Goal: Task Accomplishment & Management: Use online tool/utility

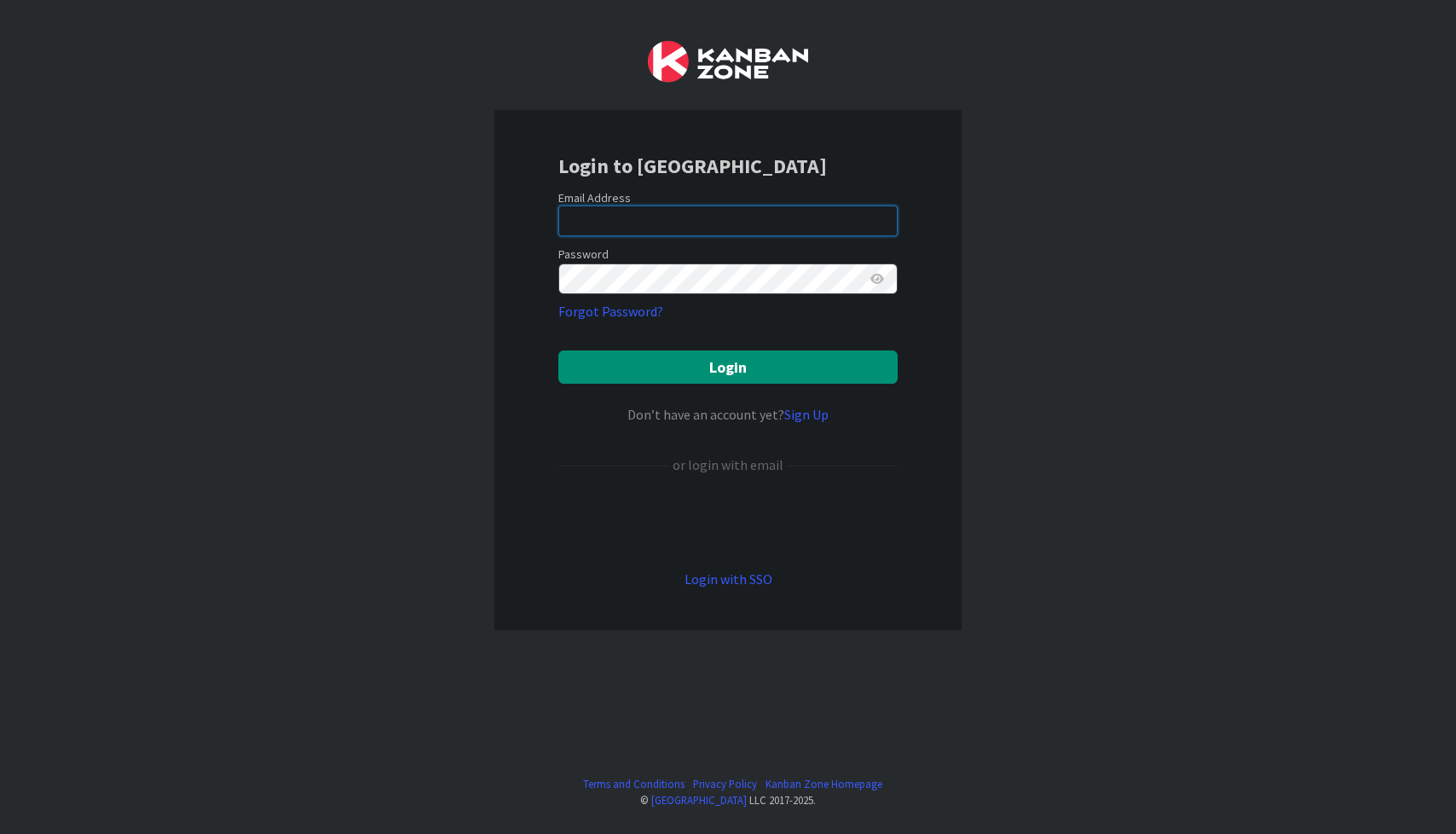
click at [699, 208] on input "email" at bounding box center [728, 220] width 340 height 31
type input "[PERSON_NAME][EMAIL_ADDRESS][DOMAIN_NAME]"
click at [559, 351] on button "Login" at bounding box center [728, 367] width 340 height 34
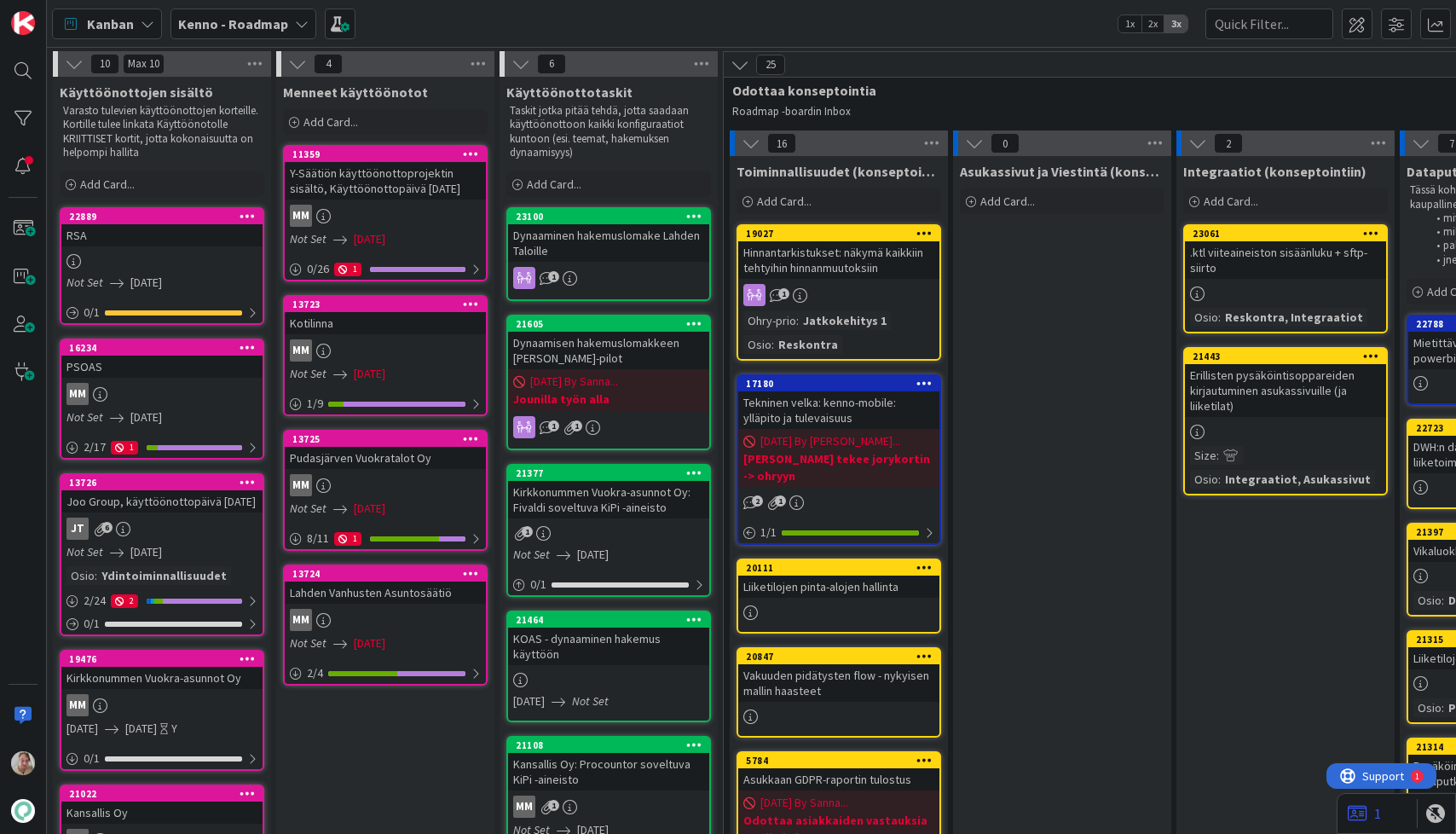
click at [260, 34] on span "Kenno - Roadmap" at bounding box center [233, 24] width 110 height 21
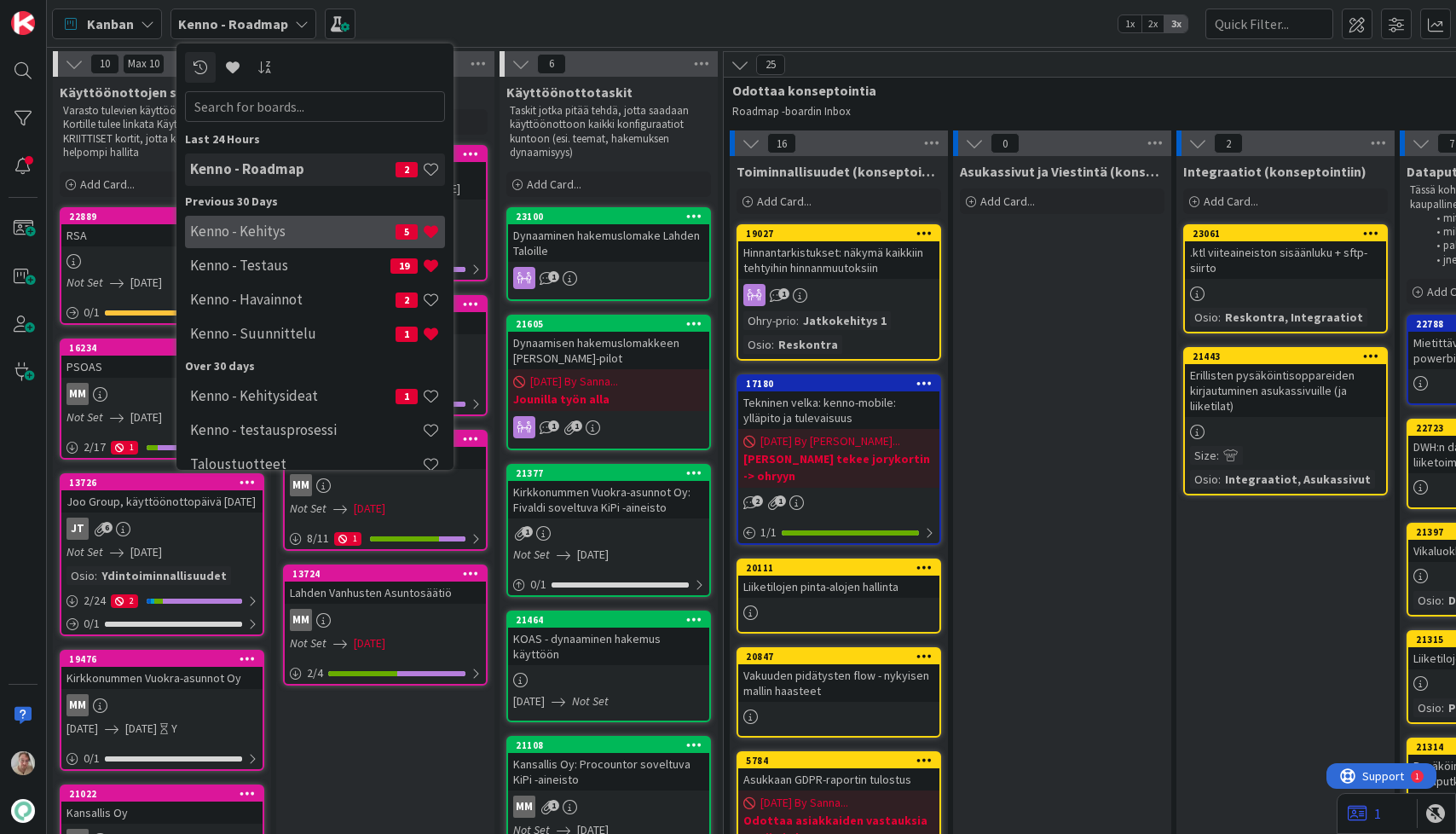
click at [272, 241] on div "Kenno - Kehitys 5" at bounding box center [315, 232] width 260 height 33
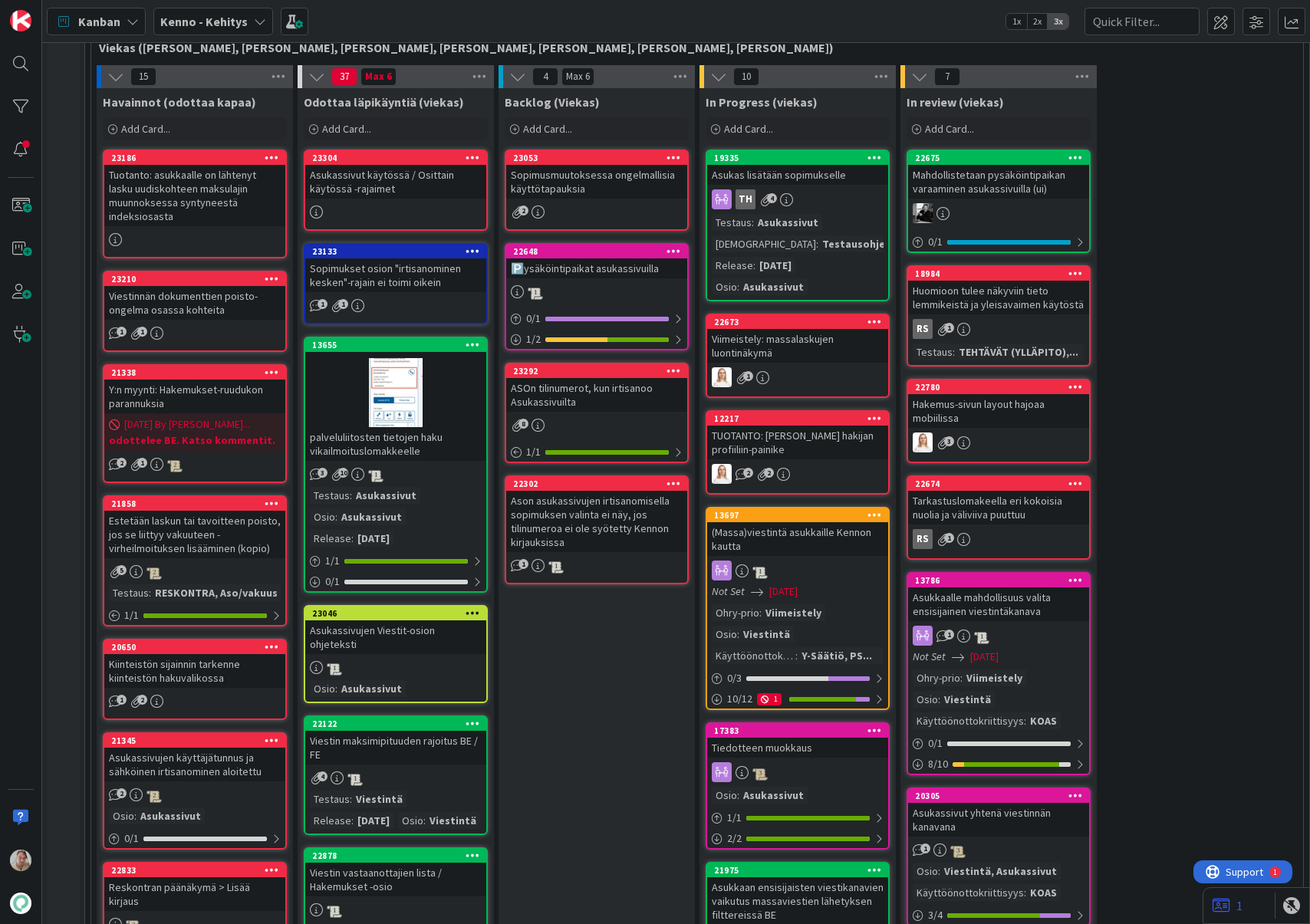
scroll to position [380, 0]
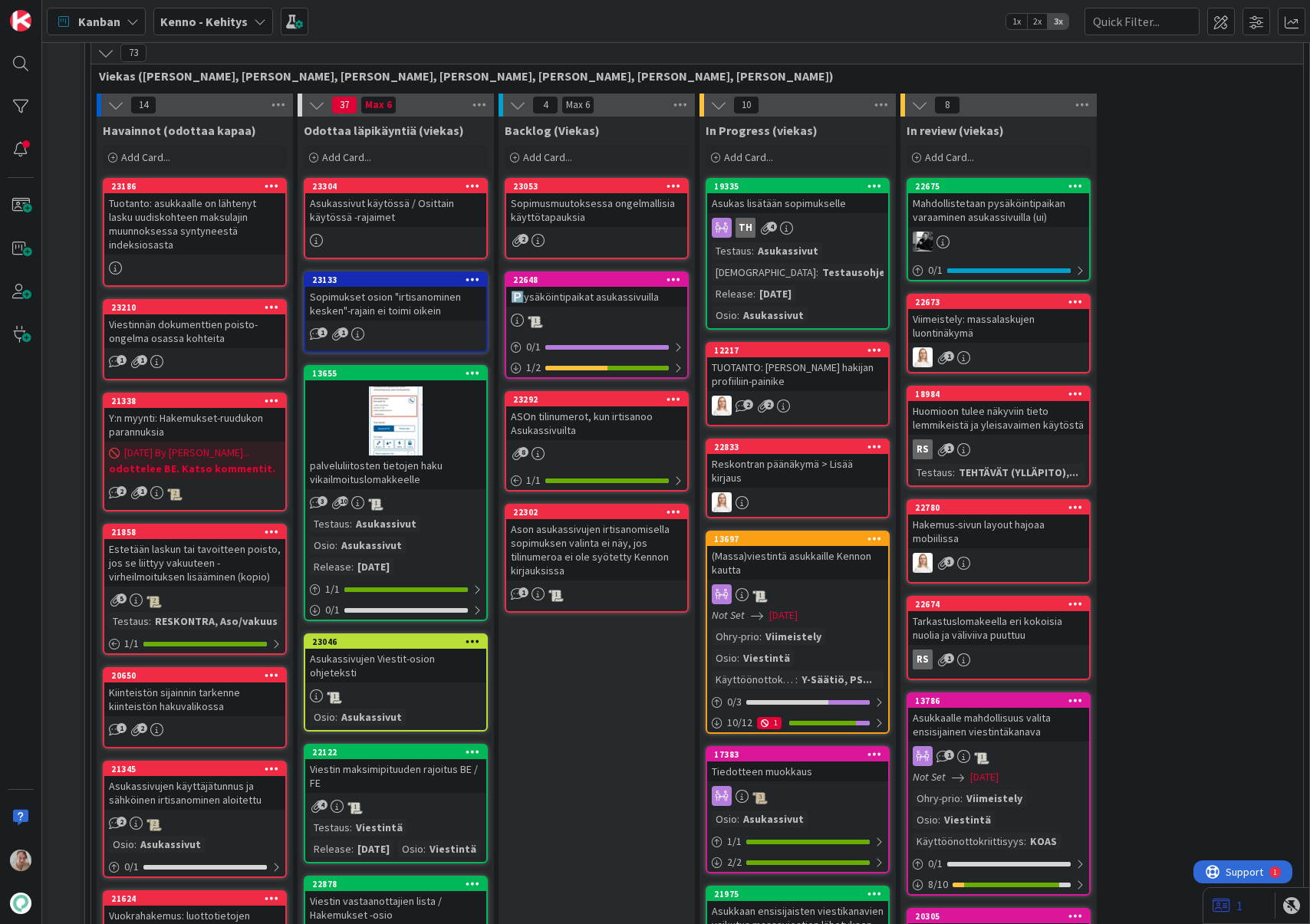
click at [1219, 749] on icon at bounding box center [1222, 905] width 18 height 15
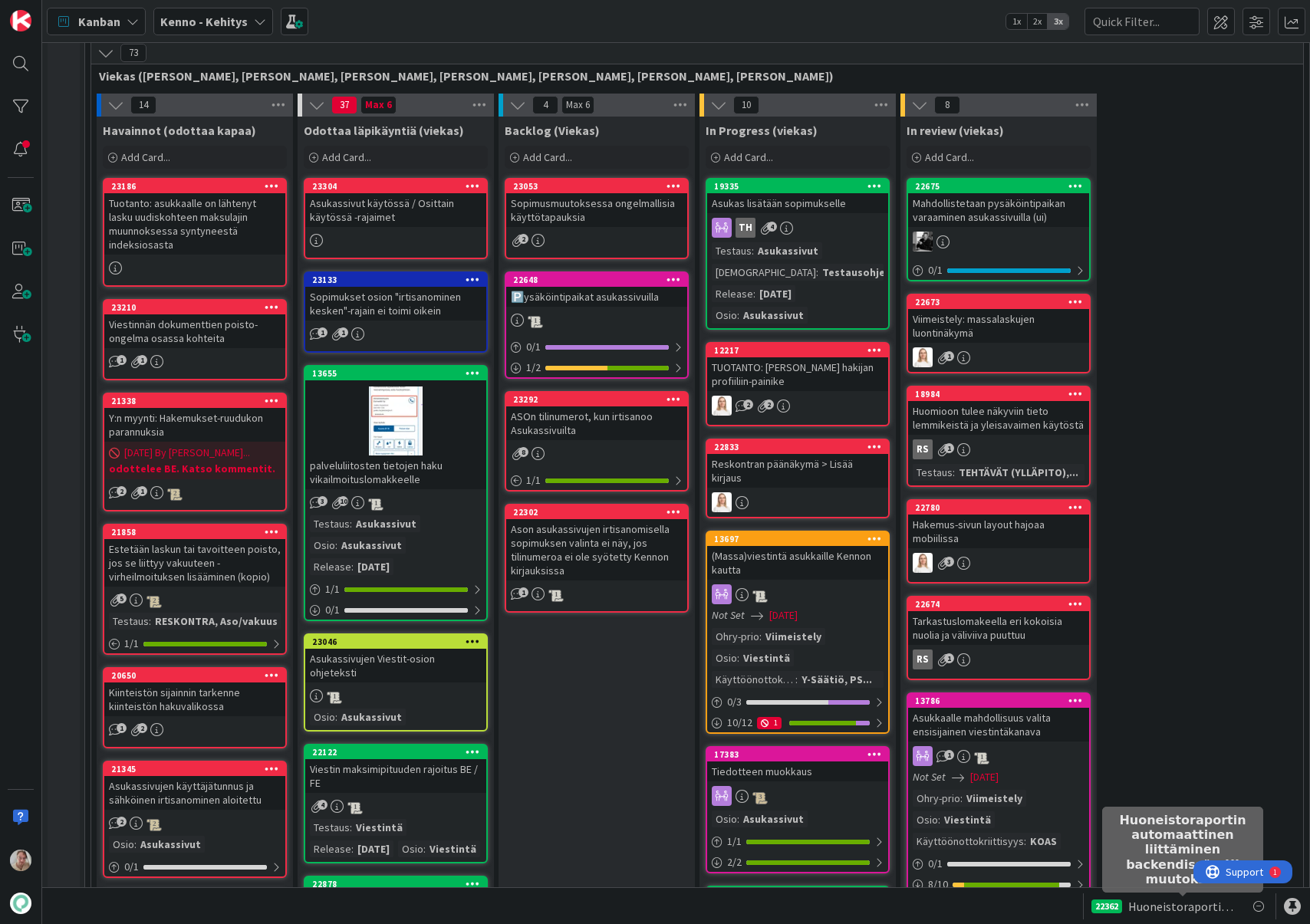
click at [1197, 749] on span "Huoneistoraportin automaattinen liittäminen backendissä - UI muutokset" at bounding box center [1183, 906] width 109 height 19
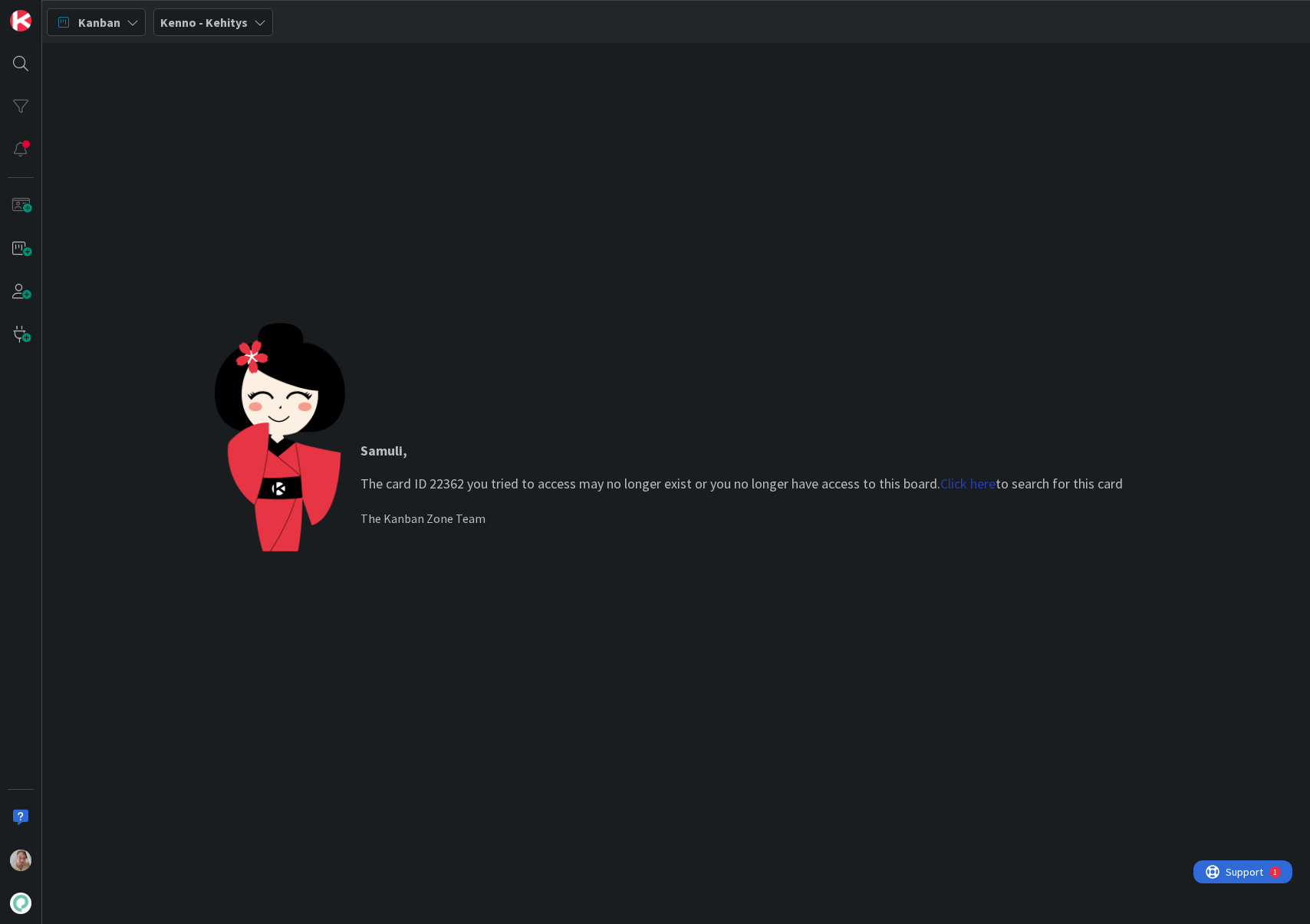
click at [942, 482] on link "Click here" at bounding box center [968, 484] width 55 height 18
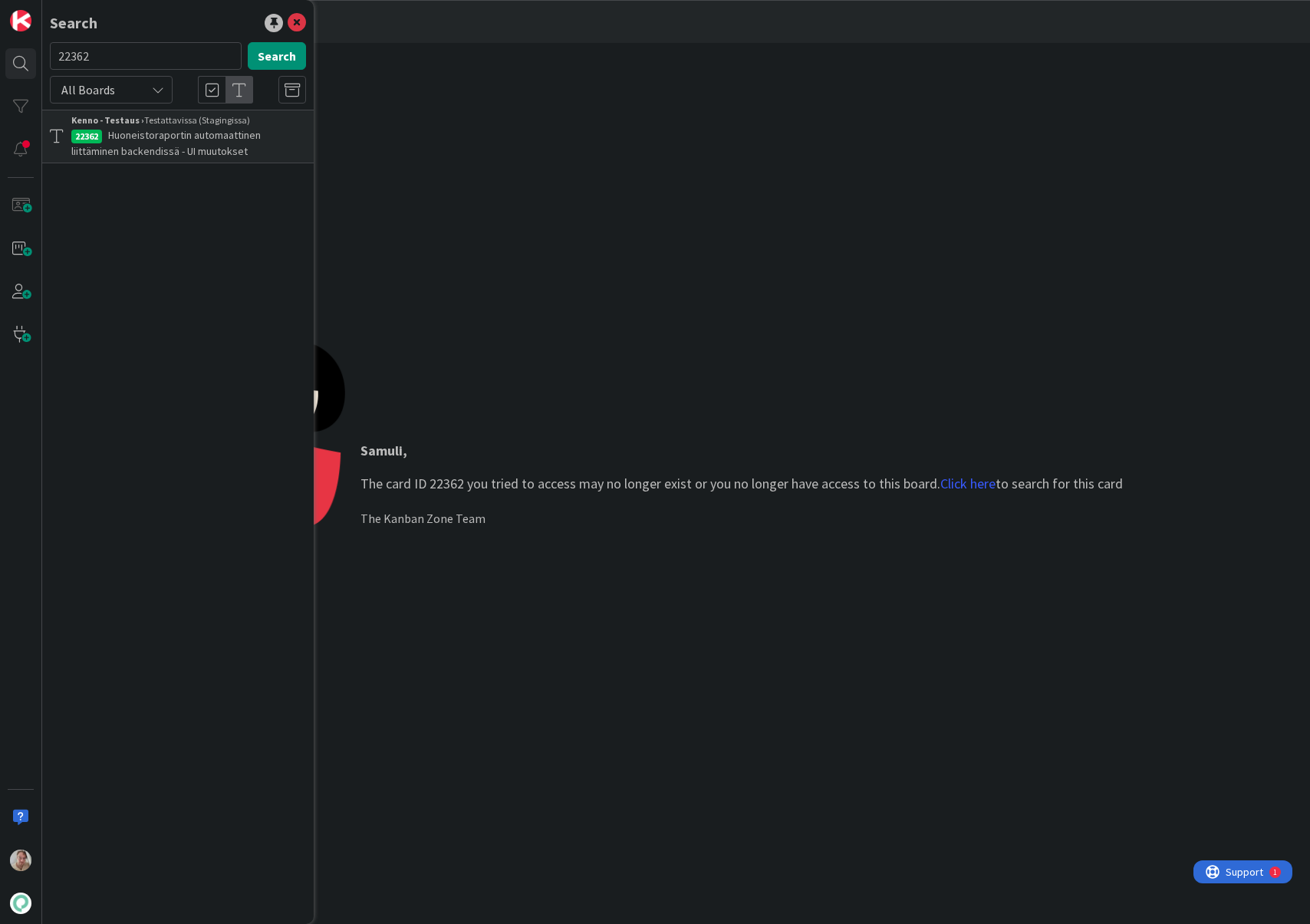
click at [145, 132] on span "Huoneistoraportin automaattinen liittäminen backendissä - UI muutokset" at bounding box center [166, 143] width 190 height 30
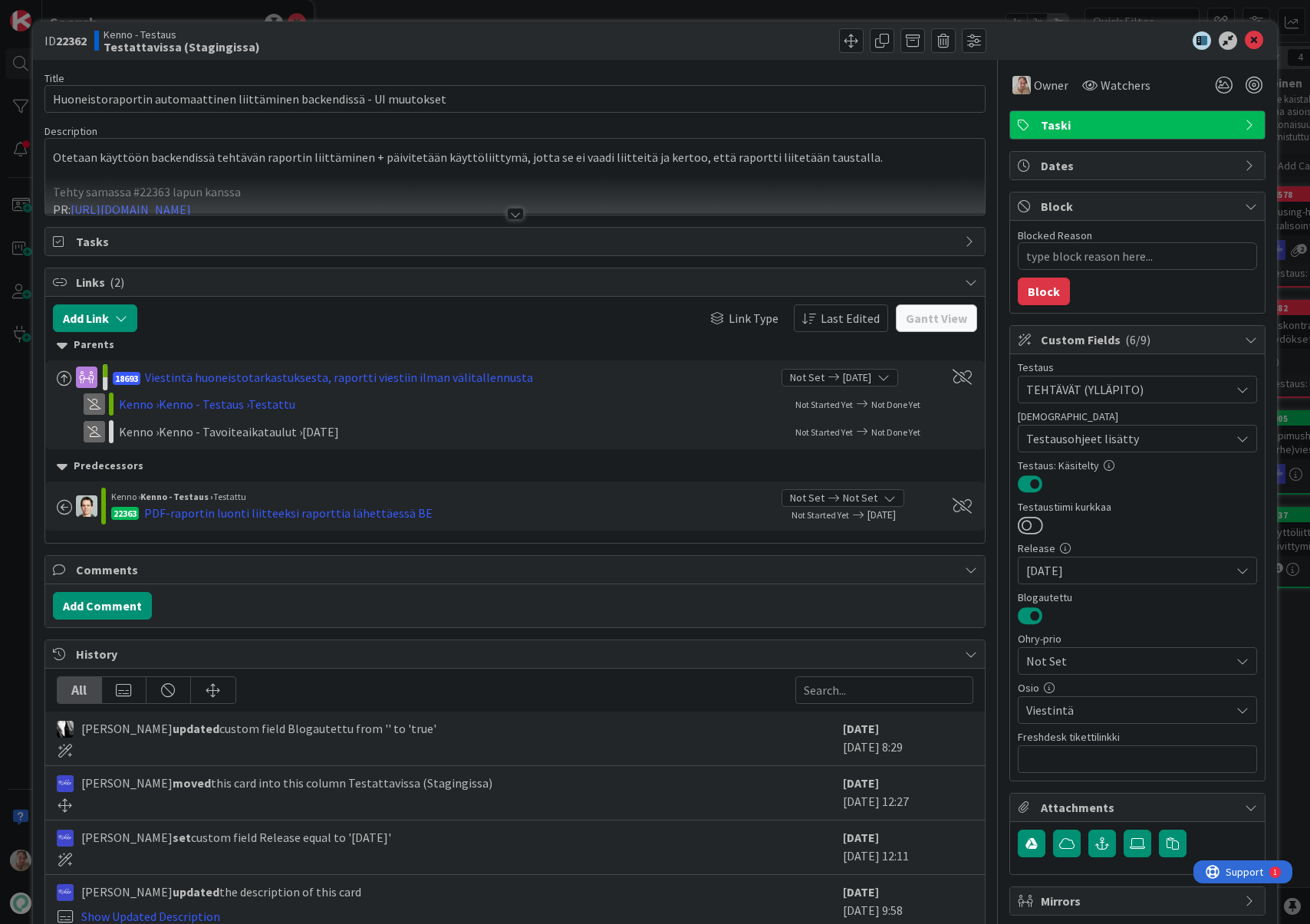
click at [1249, 37] on icon at bounding box center [1254, 40] width 19 height 19
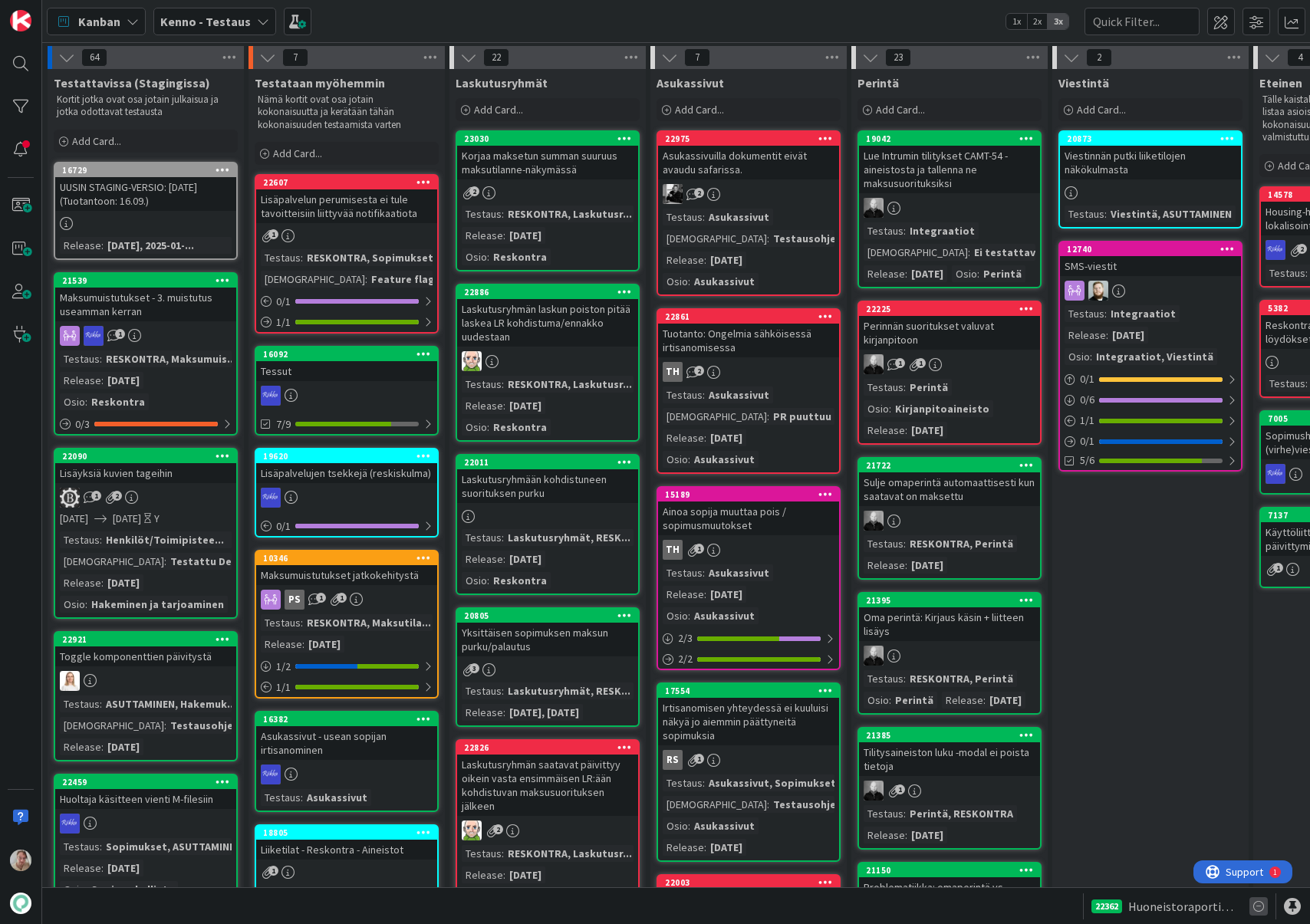
click at [1255, 749] on icon at bounding box center [1258, 906] width 19 height 19
click at [202, 27] on b "Kenno - Testaus" at bounding box center [206, 20] width 91 height 15
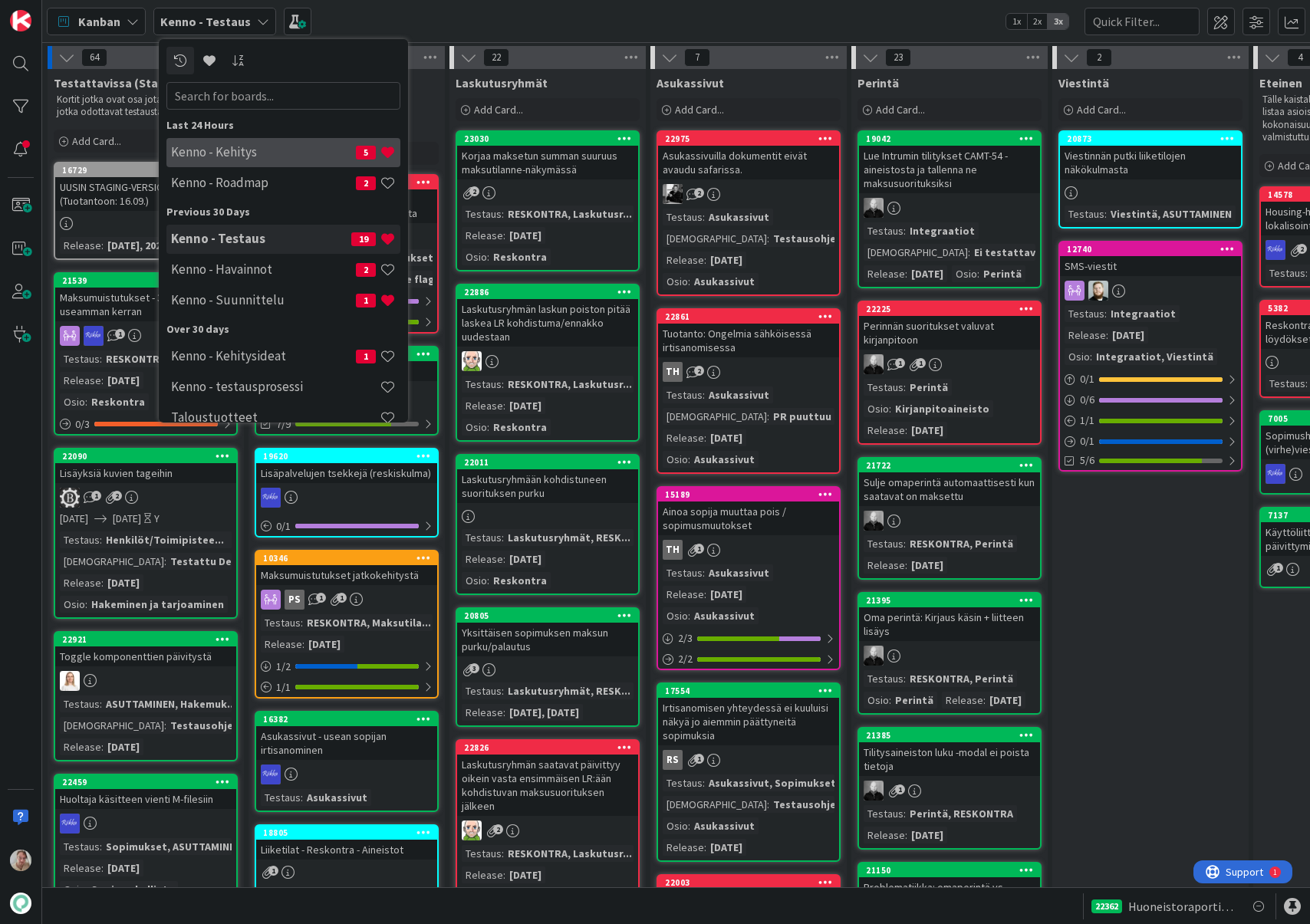
click at [248, 159] on h4 "Kenno - Kehitys" at bounding box center [263, 151] width 184 height 15
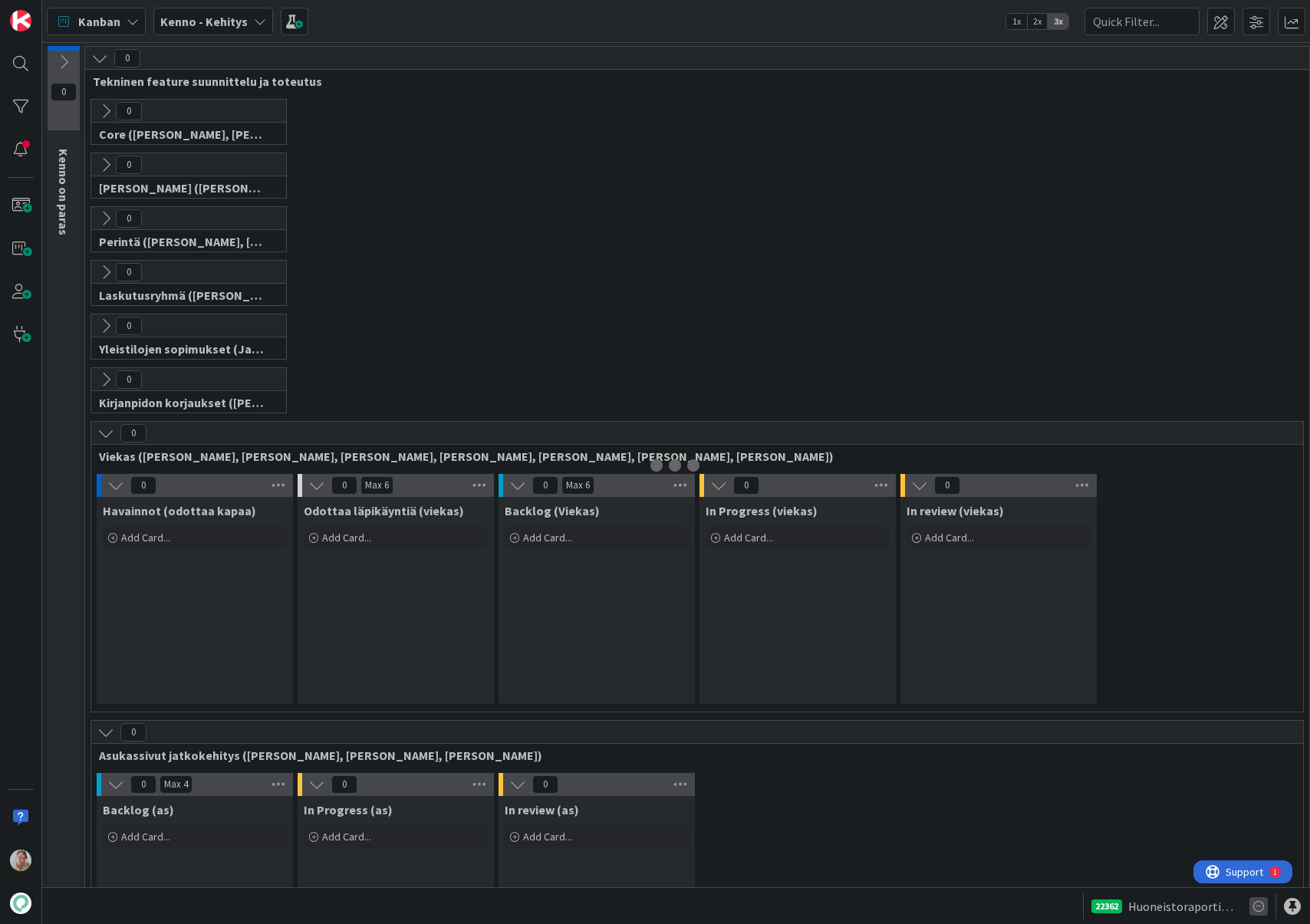
click at [1255, 749] on icon at bounding box center [1258, 906] width 19 height 19
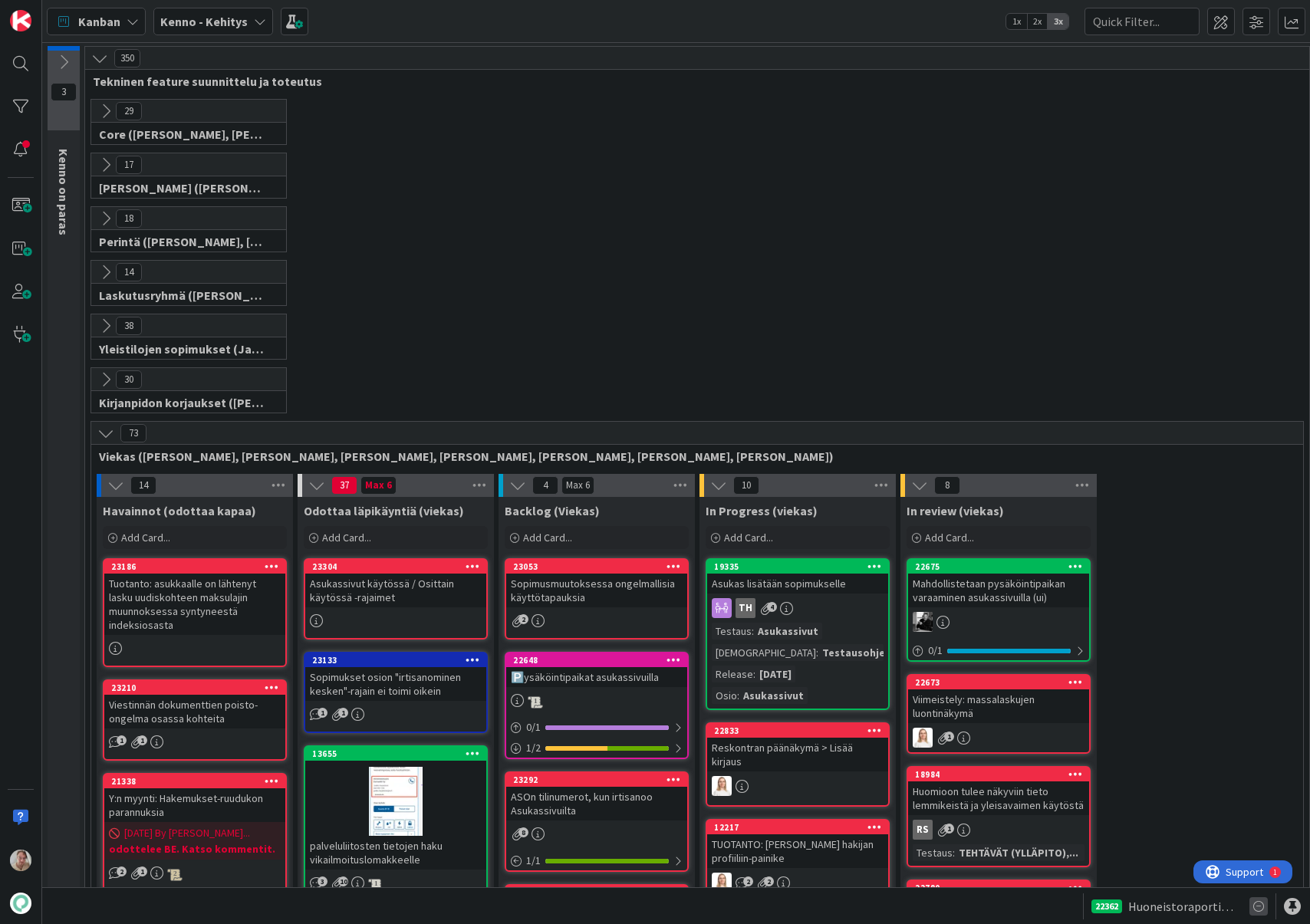
click at [1258, 749] on icon at bounding box center [1258, 906] width 19 height 19
click at [1259, 749] on icon at bounding box center [1258, 906] width 19 height 19
click at [1260, 749] on icon at bounding box center [1258, 906] width 19 height 19
click at [1259, 749] on icon at bounding box center [1258, 906] width 19 height 19
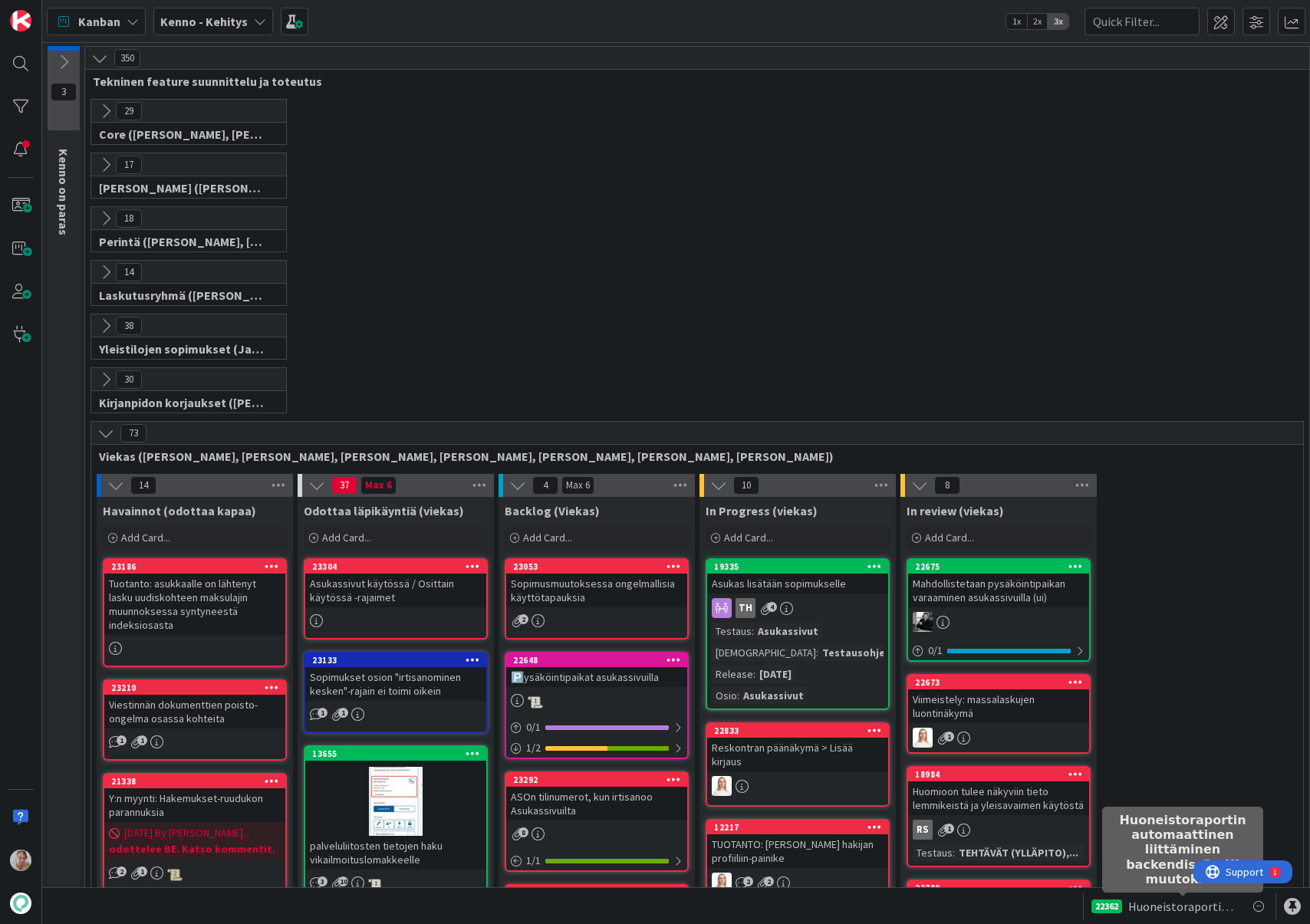
click at [1198, 749] on span "Huoneistoraportin automaattinen liittäminen backendissä - UI muutokset" at bounding box center [1183, 906] width 109 height 19
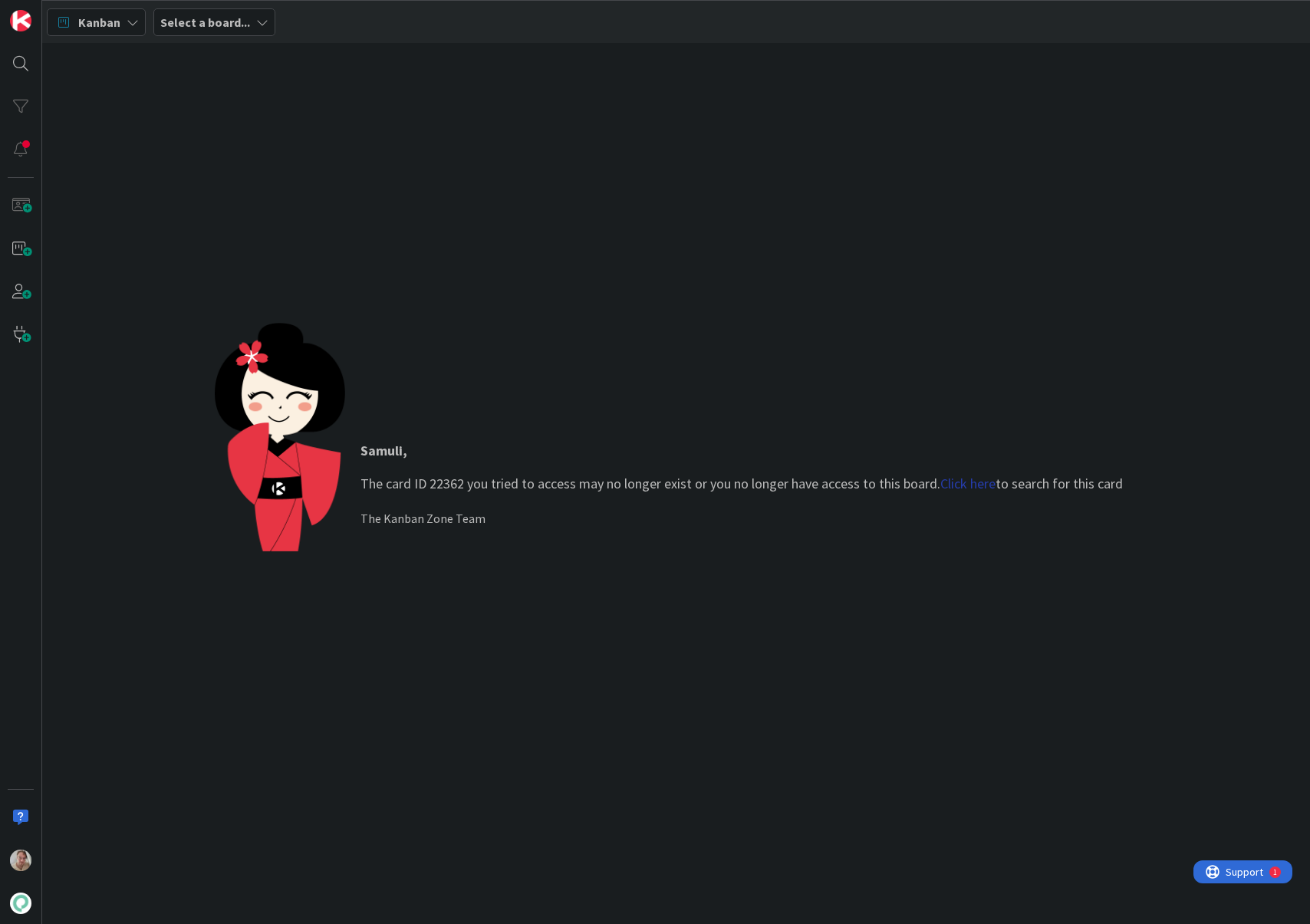
click at [957, 491] on link "Click here" at bounding box center [968, 484] width 55 height 18
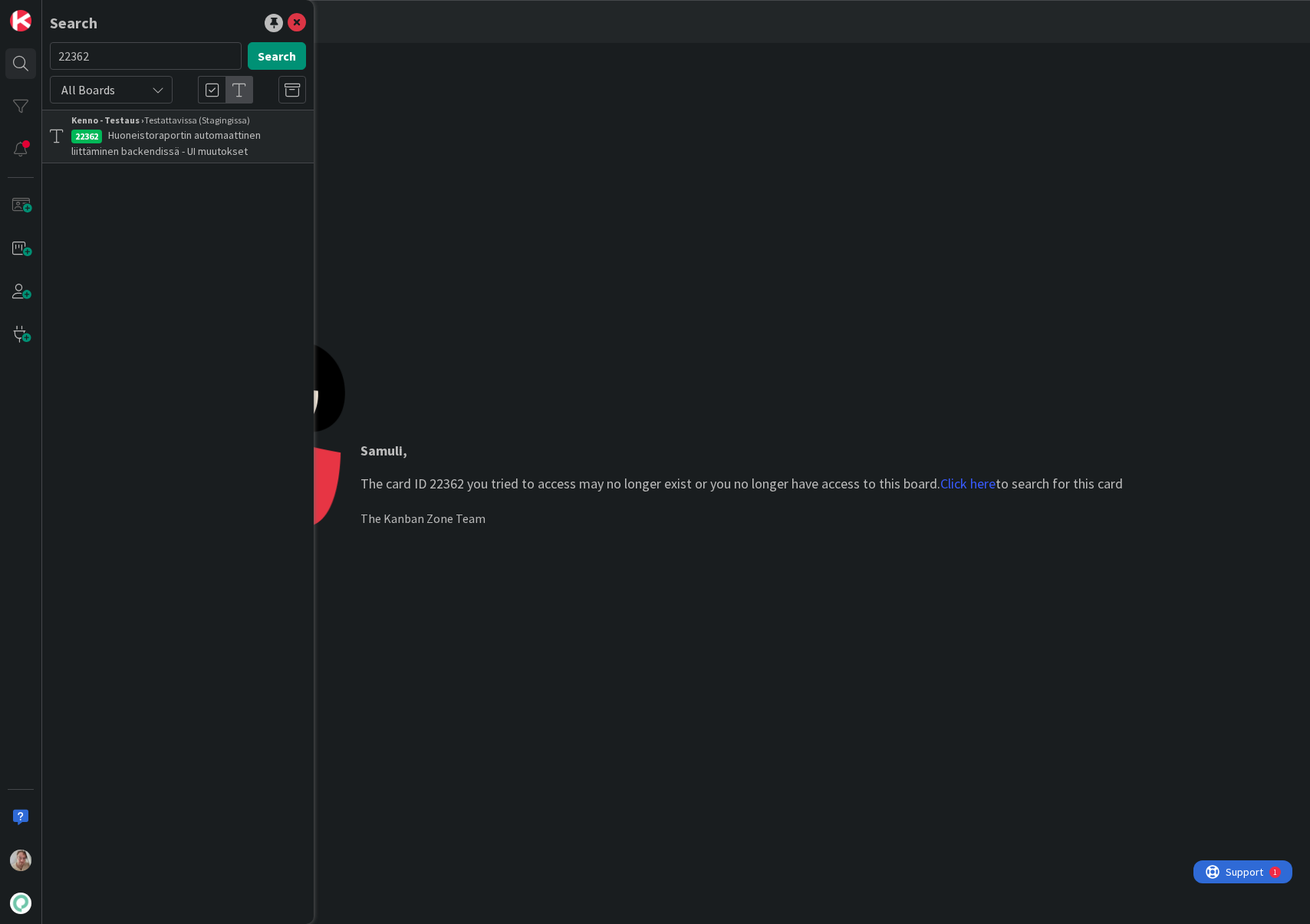
click at [178, 146] on span "Huoneistoraportin automaattinen liittäminen backendissä - UI muutokset" at bounding box center [166, 143] width 190 height 30
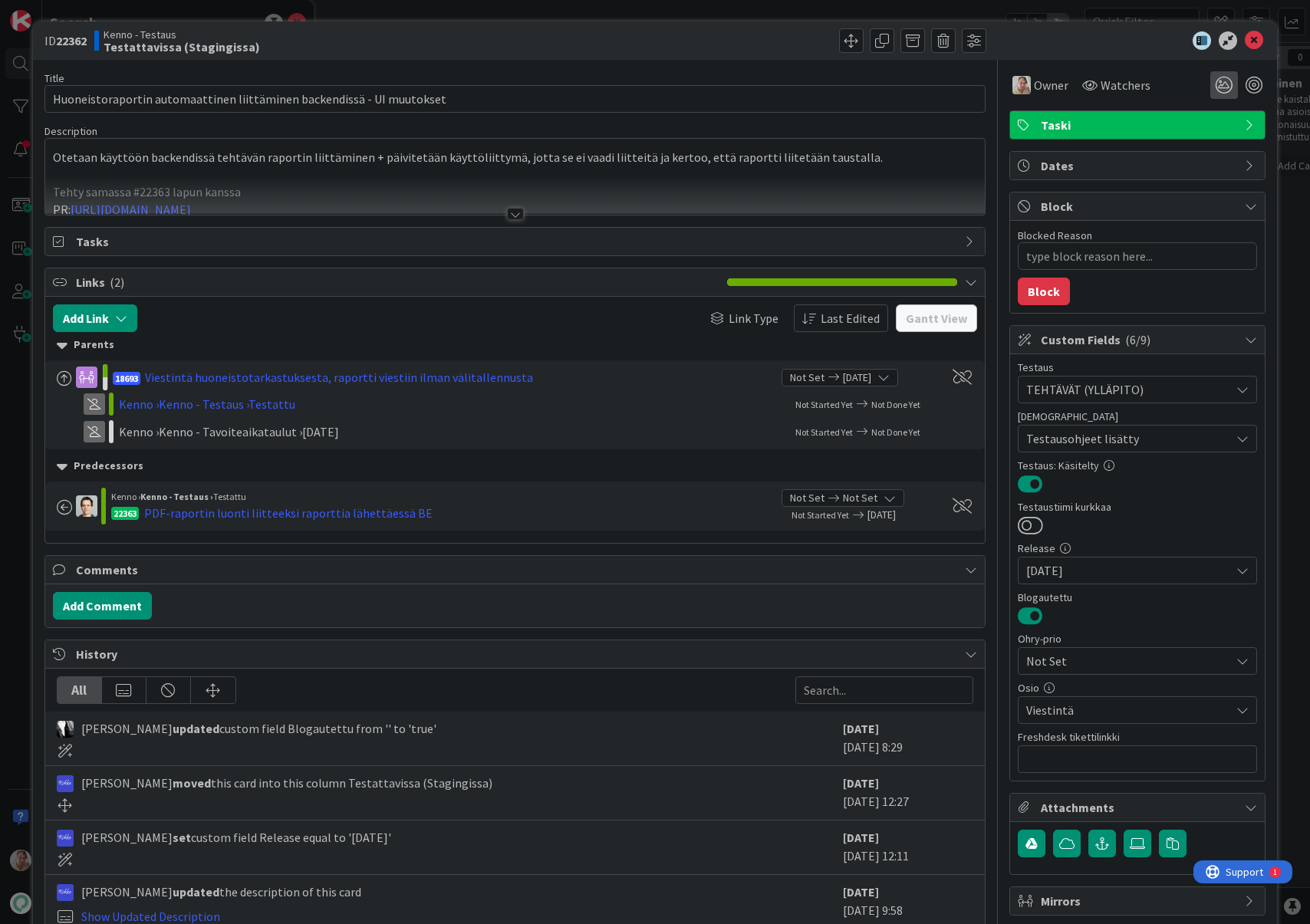
type textarea "x"
click at [1245, 45] on icon at bounding box center [1254, 40] width 19 height 19
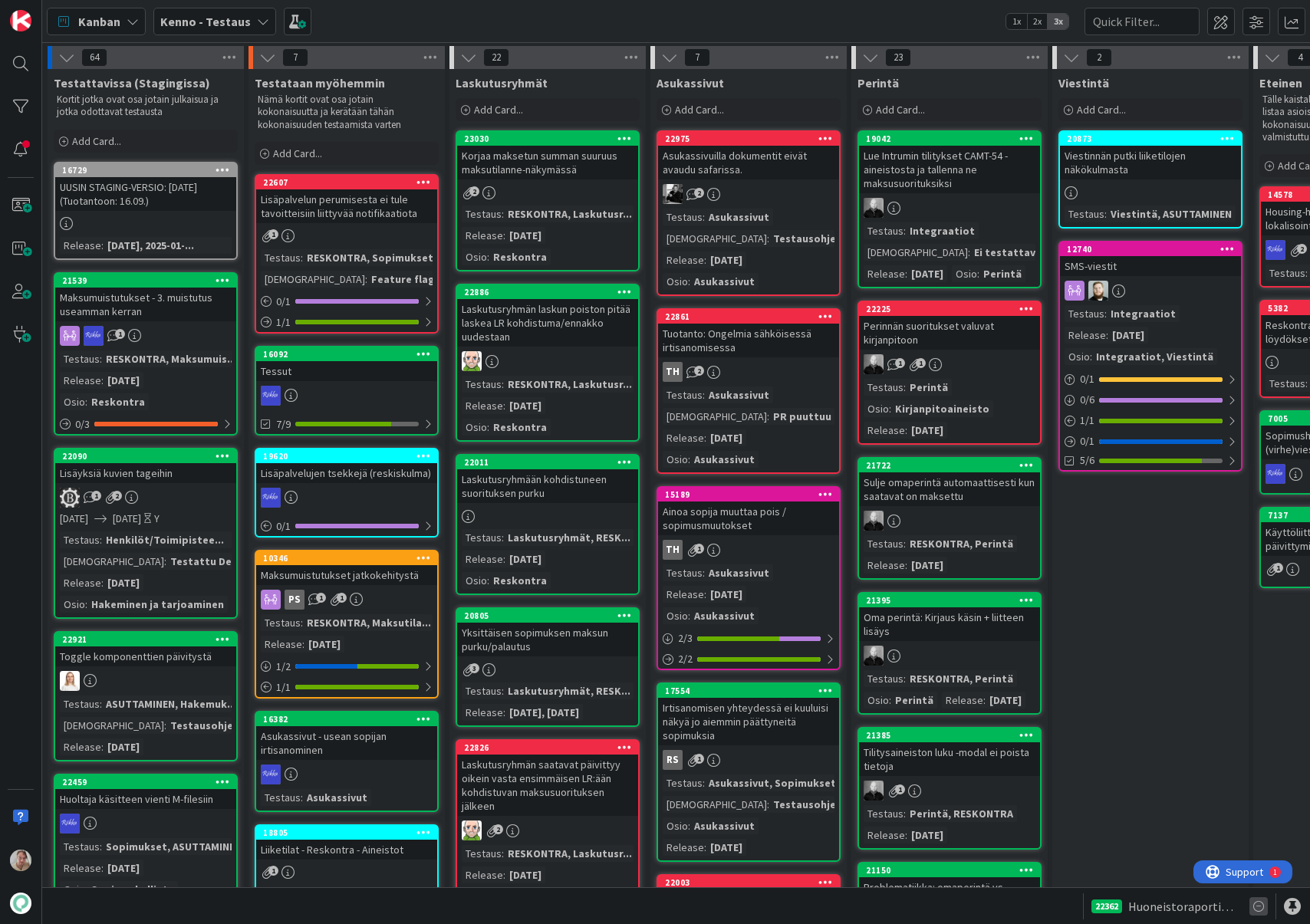
click at [1255, 749] on icon at bounding box center [1258, 906] width 19 height 19
click at [1294, 749] on div at bounding box center [1292, 906] width 17 height 17
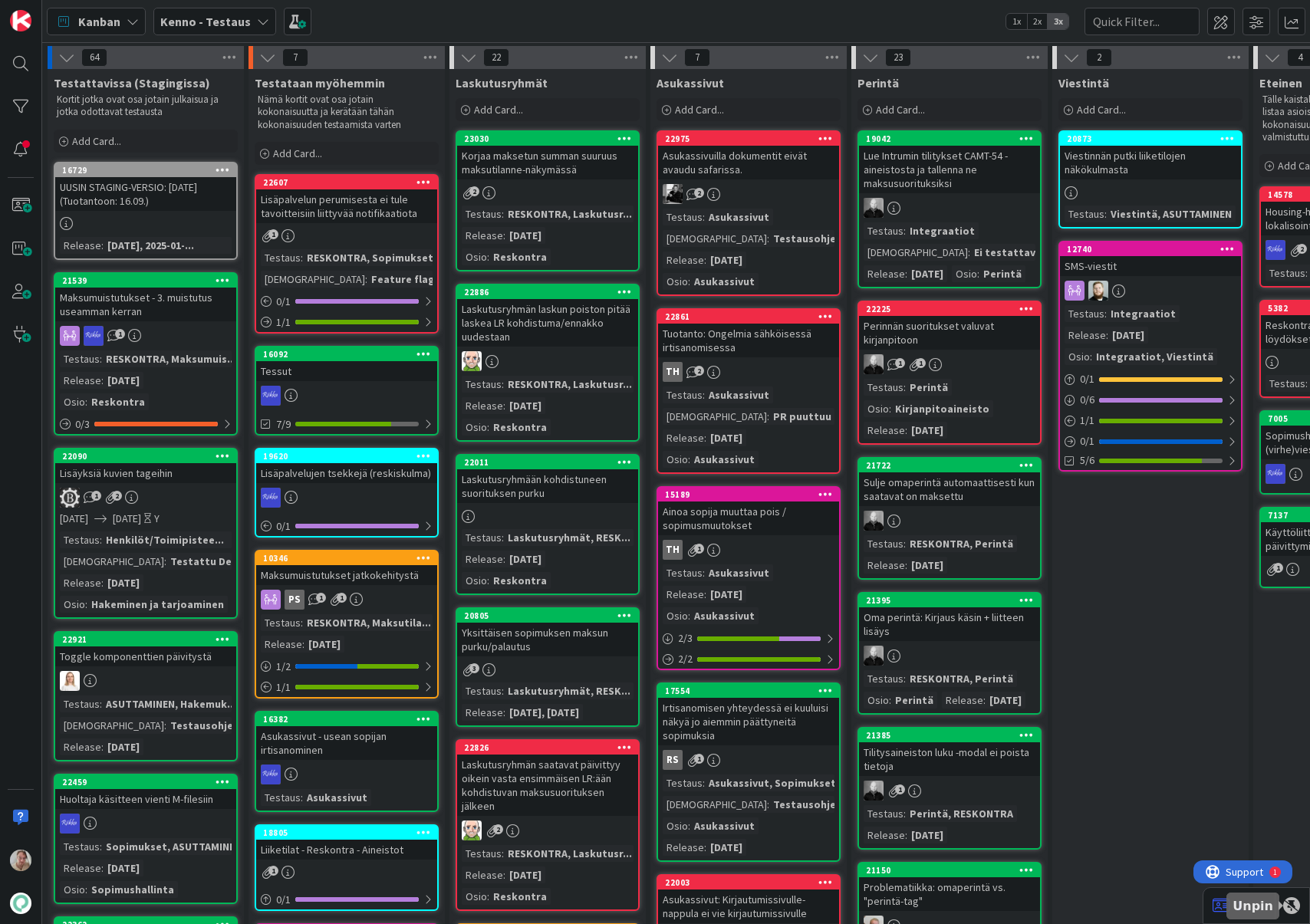
click at [1296, 749] on div at bounding box center [1291, 905] width 17 height 17
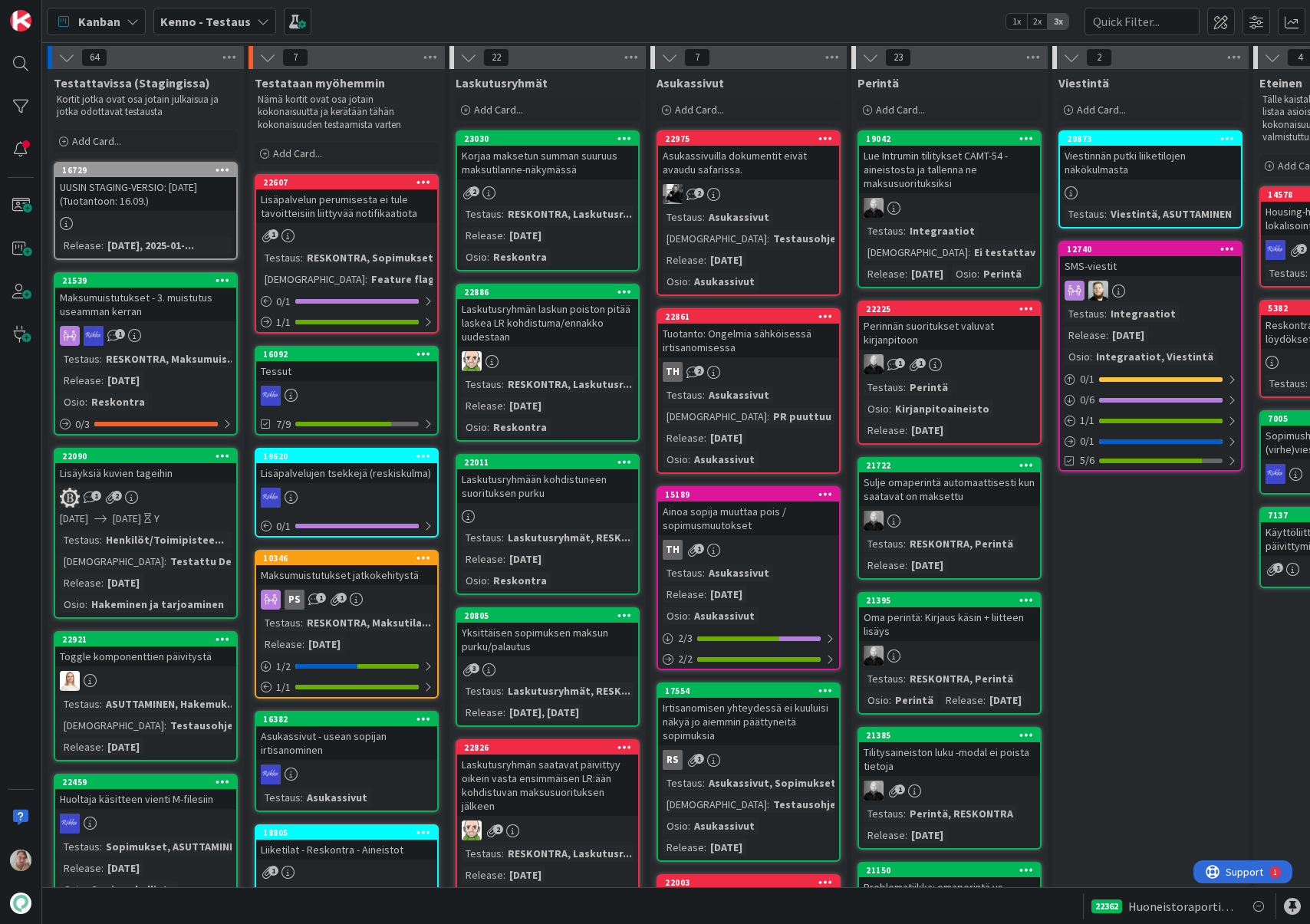
click at [217, 27] on b "Kenno - Testaus" at bounding box center [206, 20] width 91 height 15
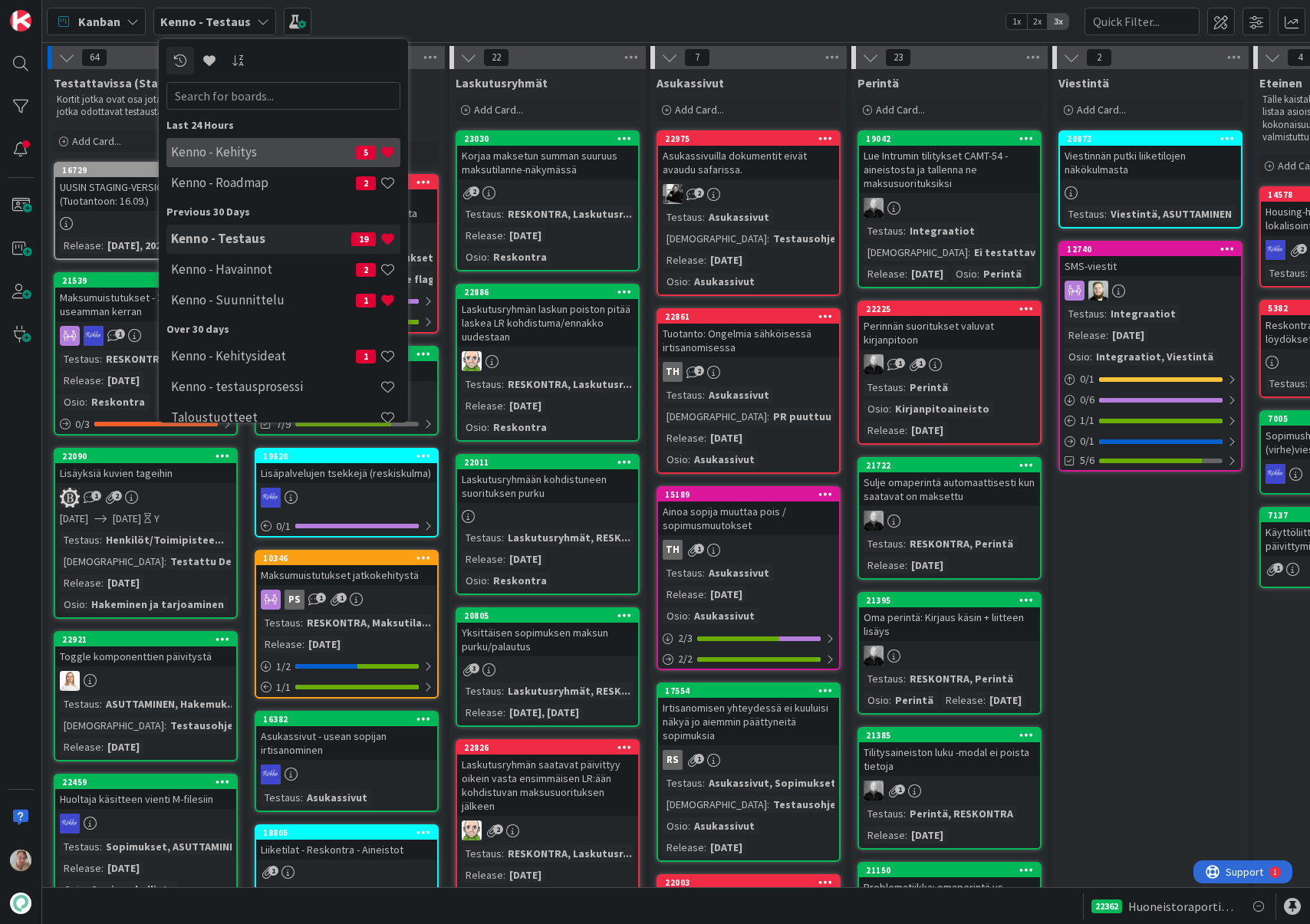
click at [215, 158] on h4 "Kenno - Kehitys" at bounding box center [263, 151] width 184 height 15
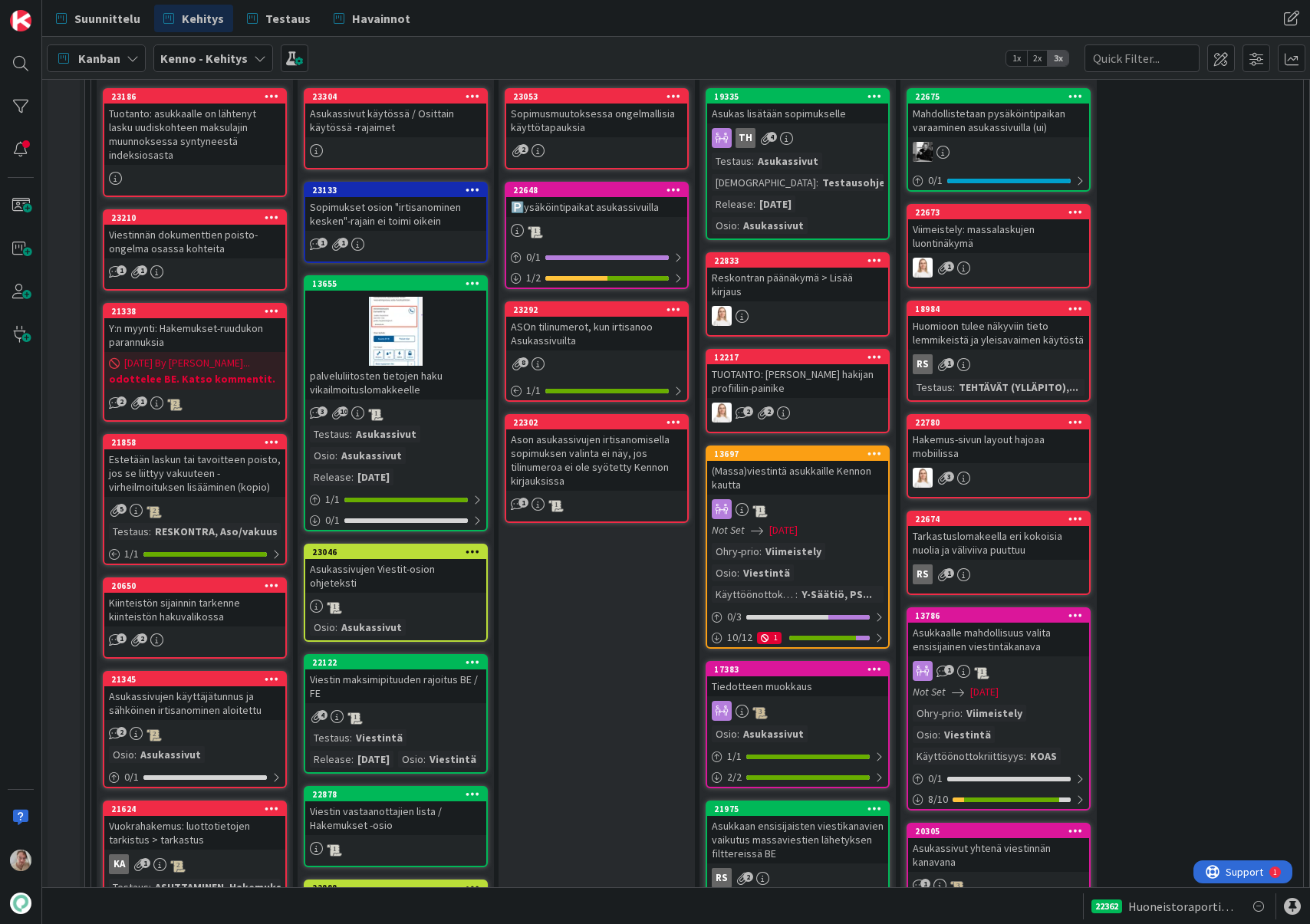
scroll to position [433, 0]
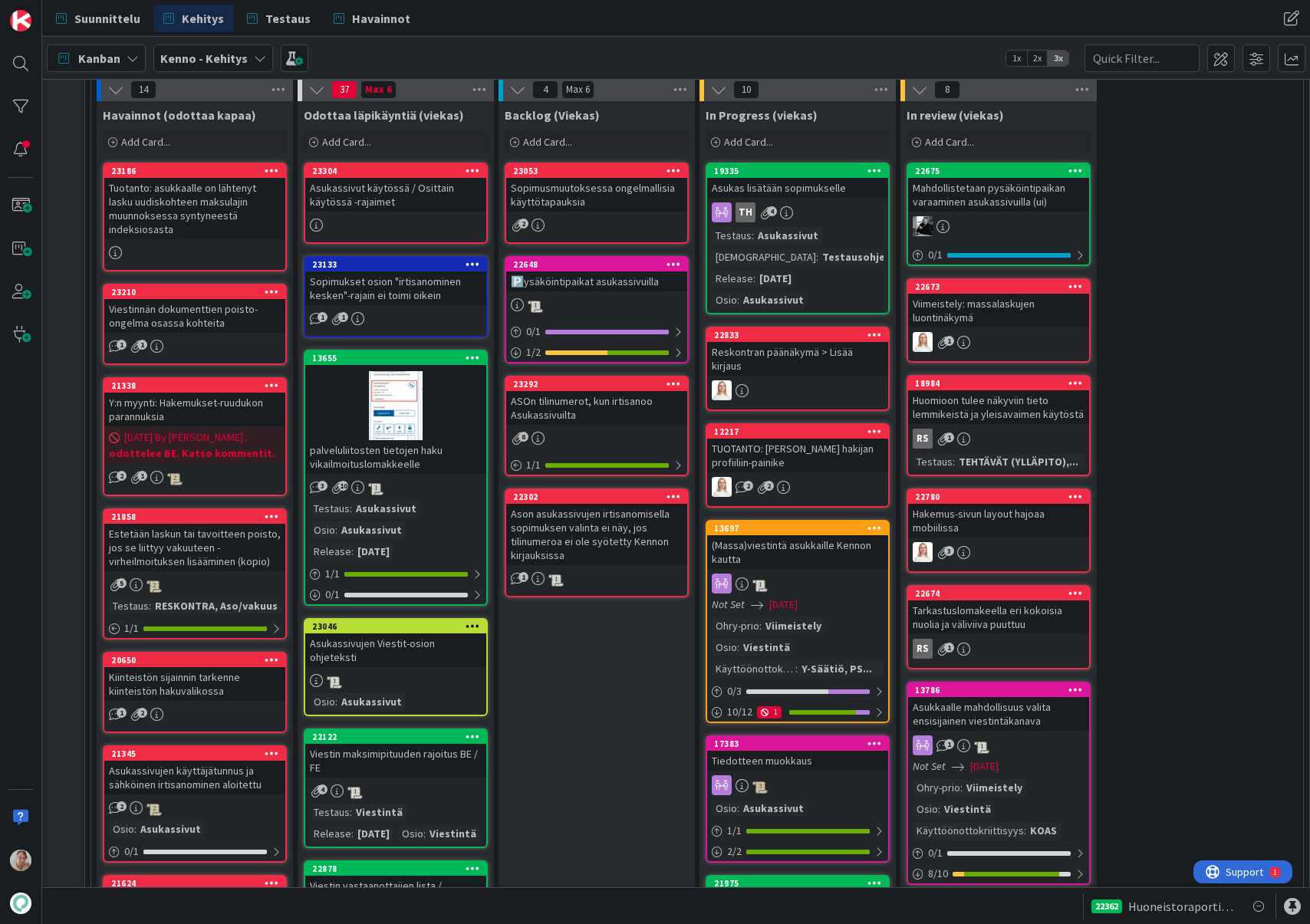
click at [775, 452] on div "TUOTANTO: [PERSON_NAME] hakijan profiiliin-painike" at bounding box center [798, 455] width 181 height 34
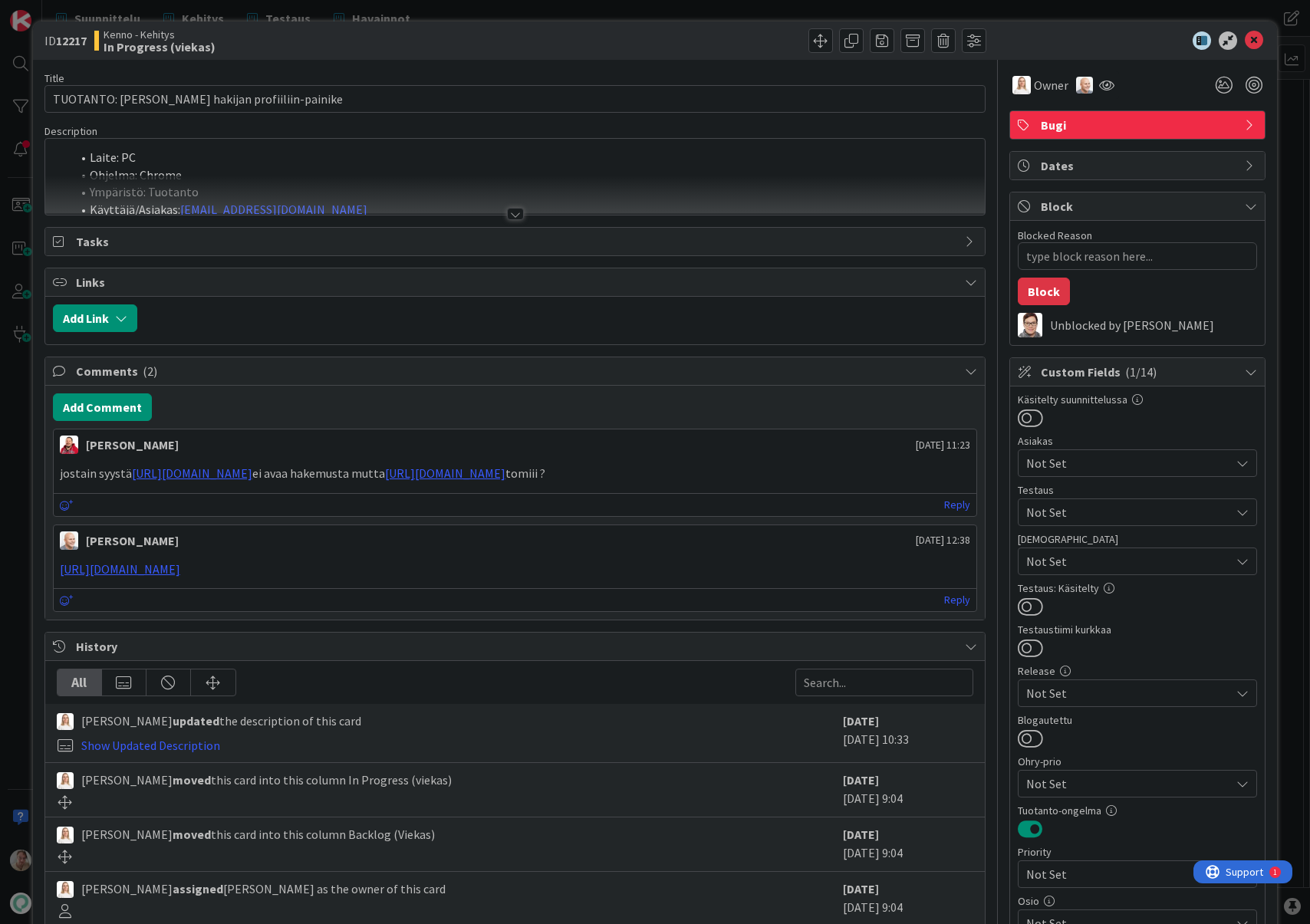
click at [490, 192] on div at bounding box center [515, 195] width 940 height 39
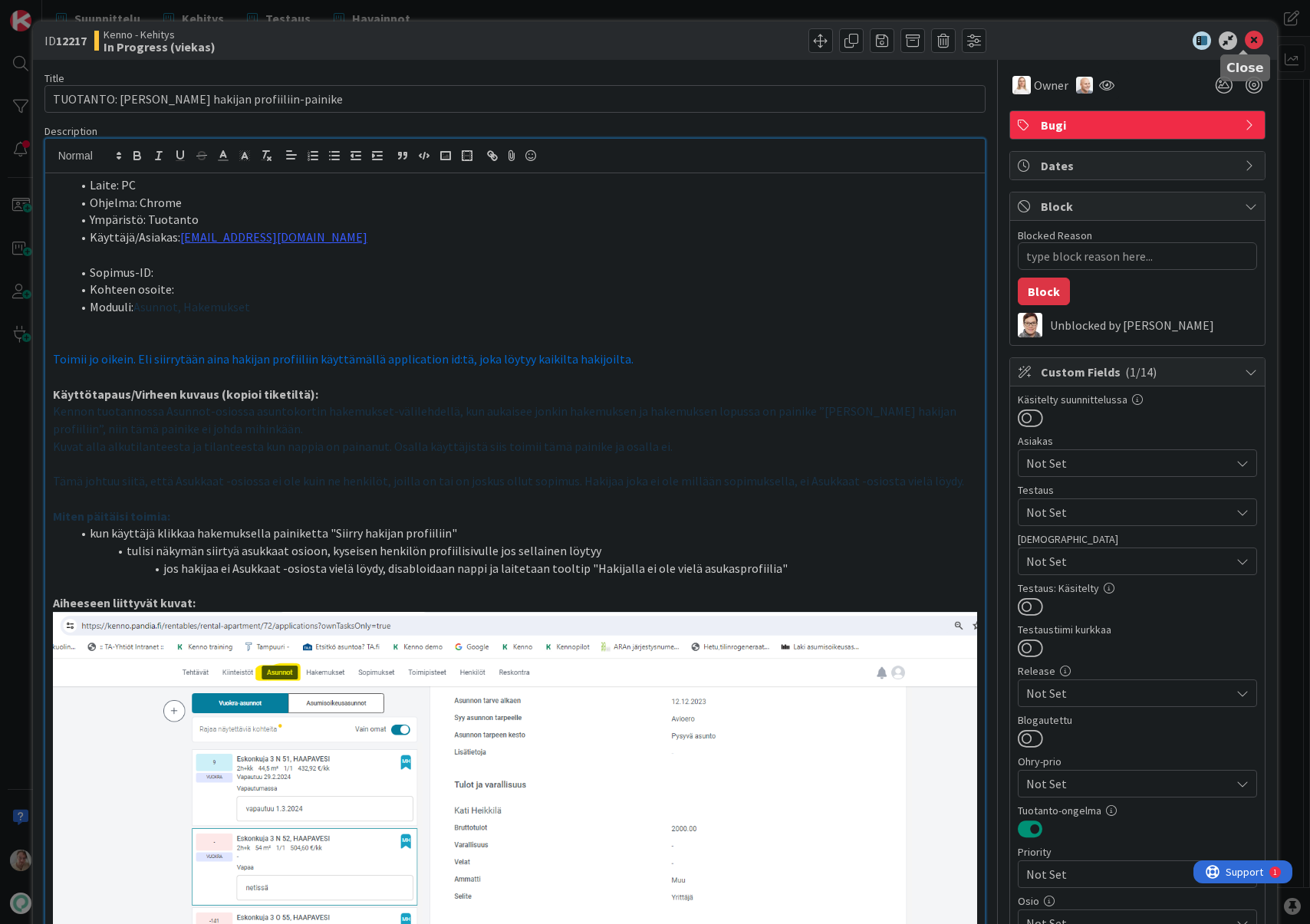
click at [1247, 30] on div "ID 12217 Kenno - Kehitys In Progress (viekas)" at bounding box center [655, 40] width 1245 height 38
click at [1245, 36] on icon at bounding box center [1254, 40] width 19 height 19
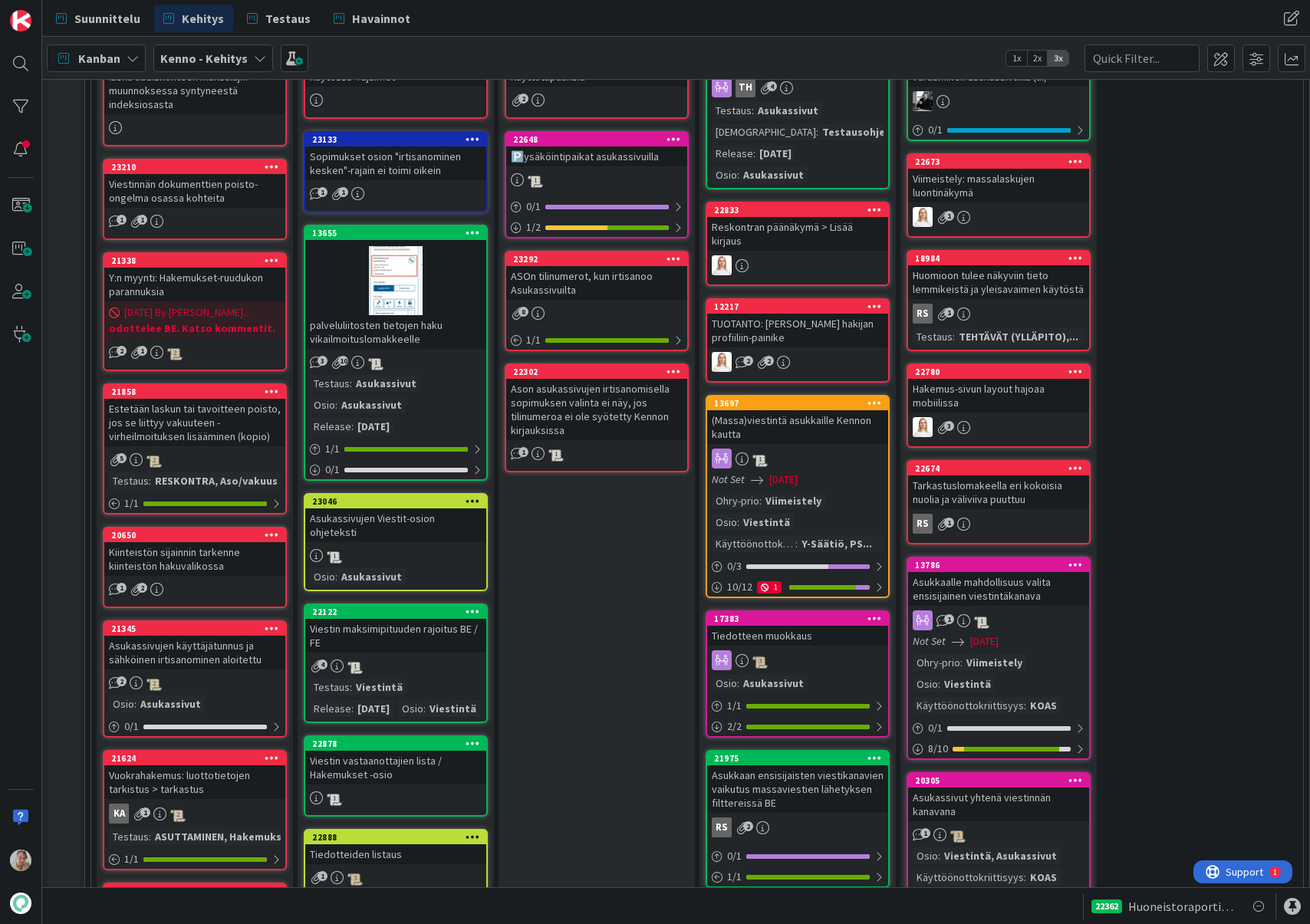
scroll to position [560, 0]
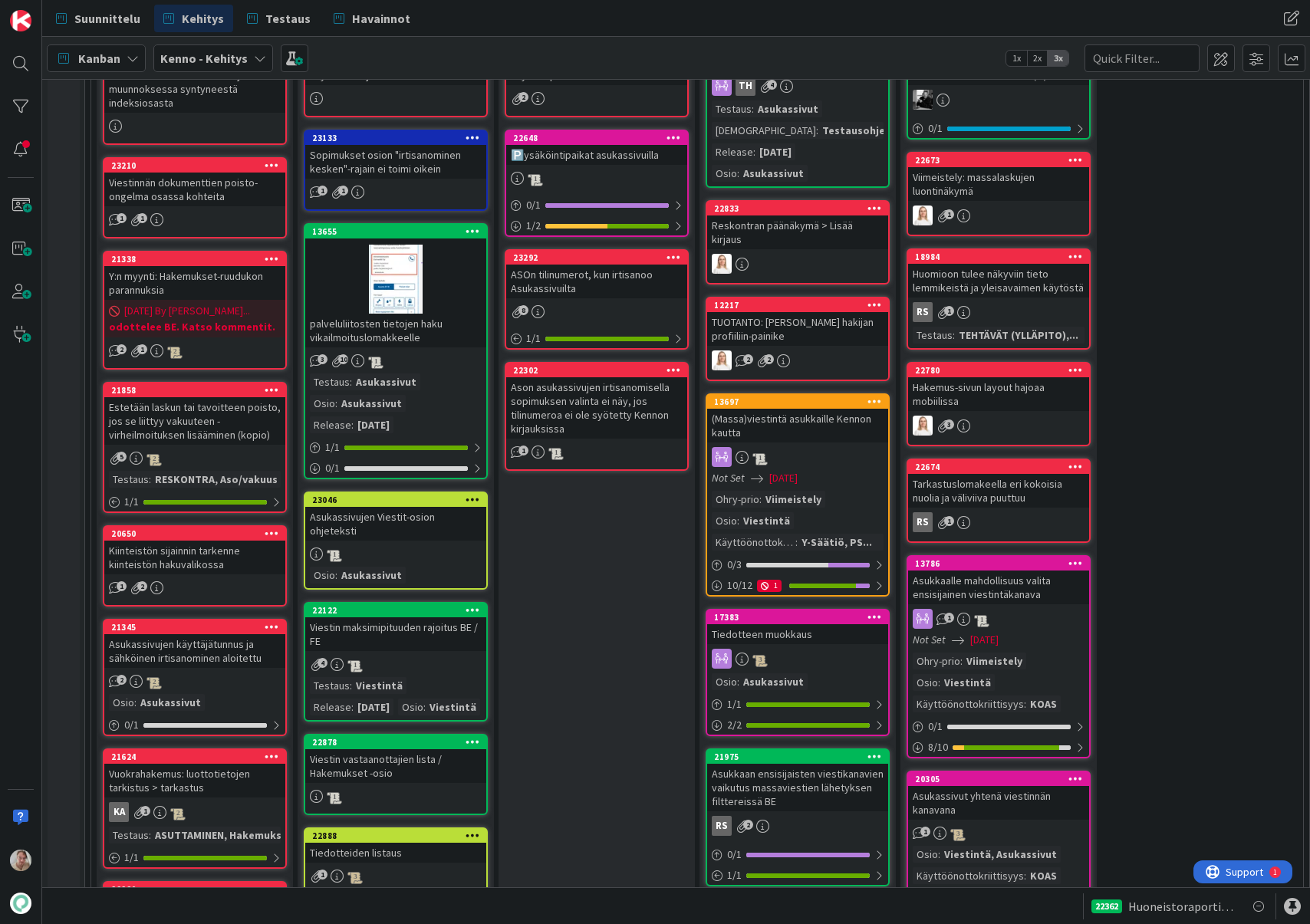
click at [800, 320] on div "TUOTANTO: [PERSON_NAME] hakijan profiiliin-painike" at bounding box center [798, 329] width 181 height 34
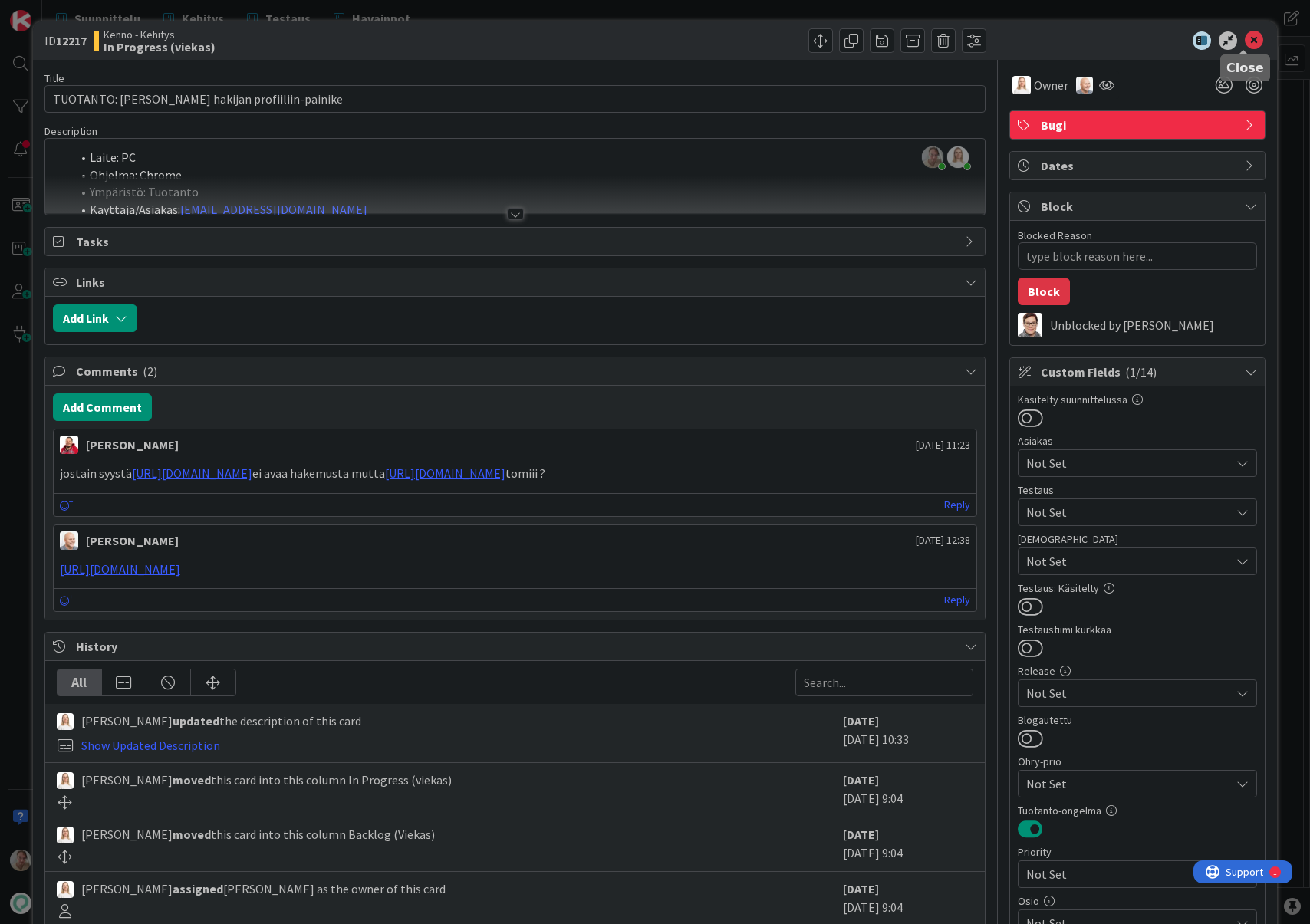
click at [1245, 41] on icon at bounding box center [1254, 40] width 19 height 19
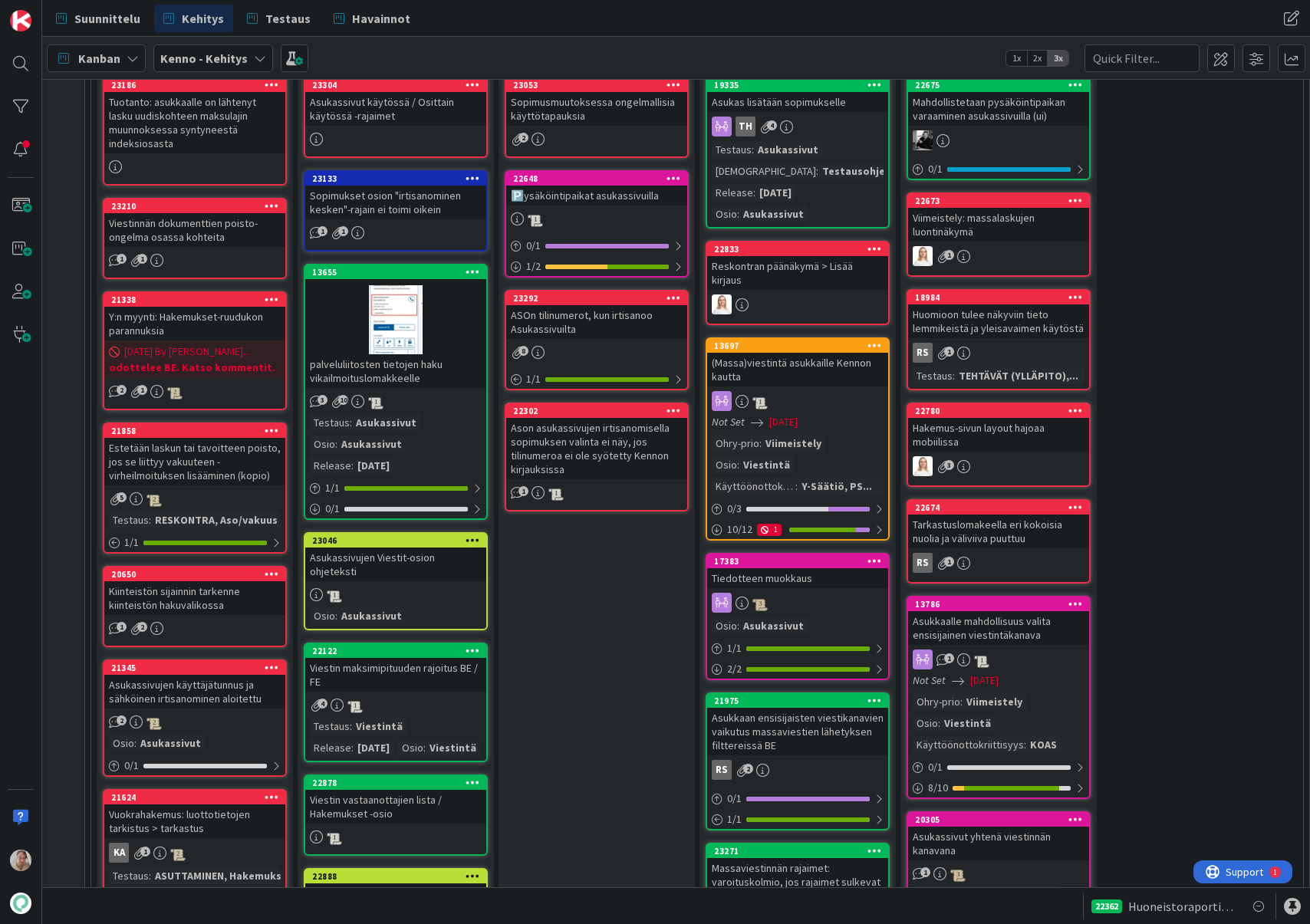
scroll to position [523, 0]
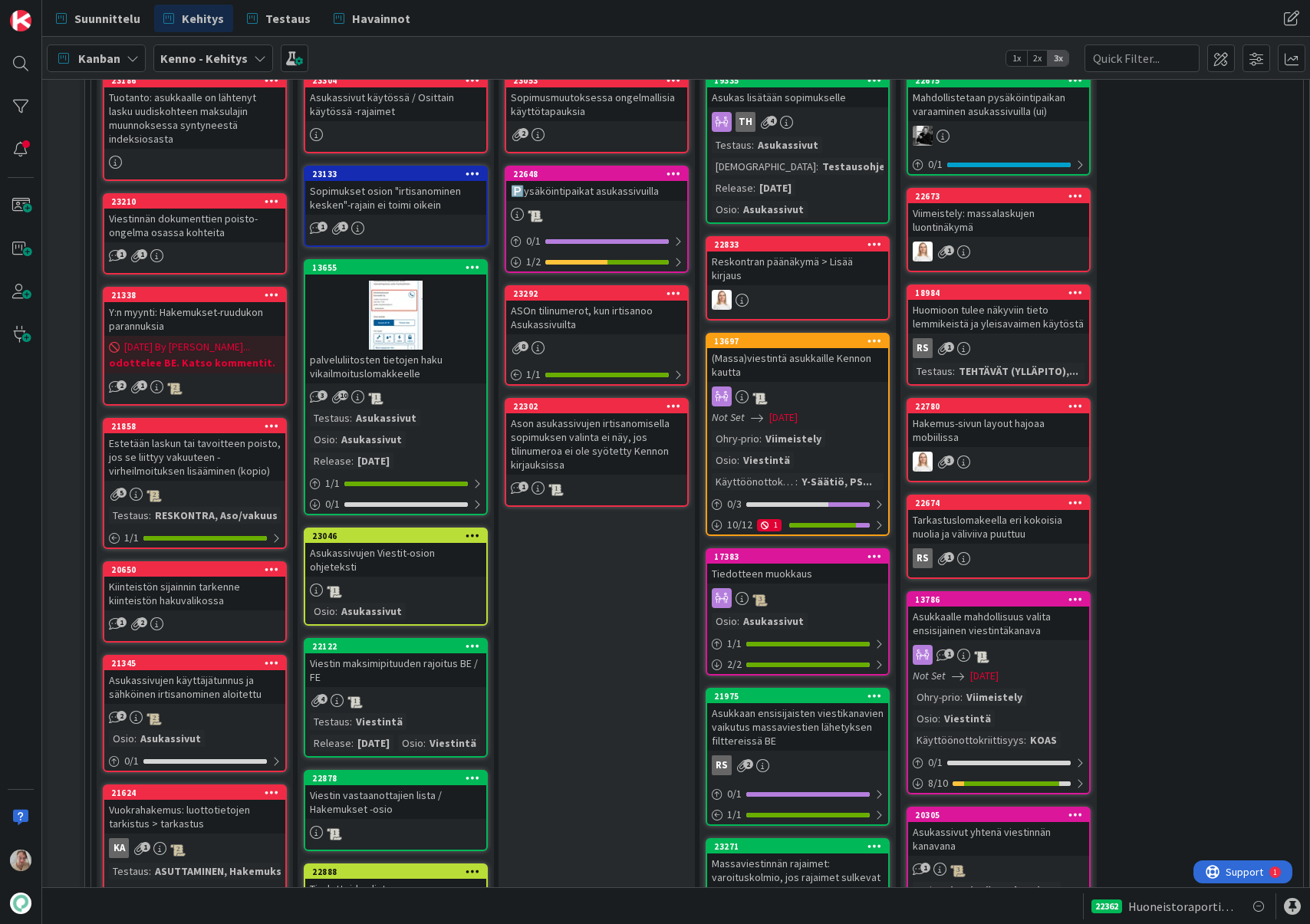
click at [597, 444] on div "Ason asukassivujen irtisanomisella sopimuksen valinta ei näy, jos tilinumeroa e…" at bounding box center [596, 444] width 181 height 61
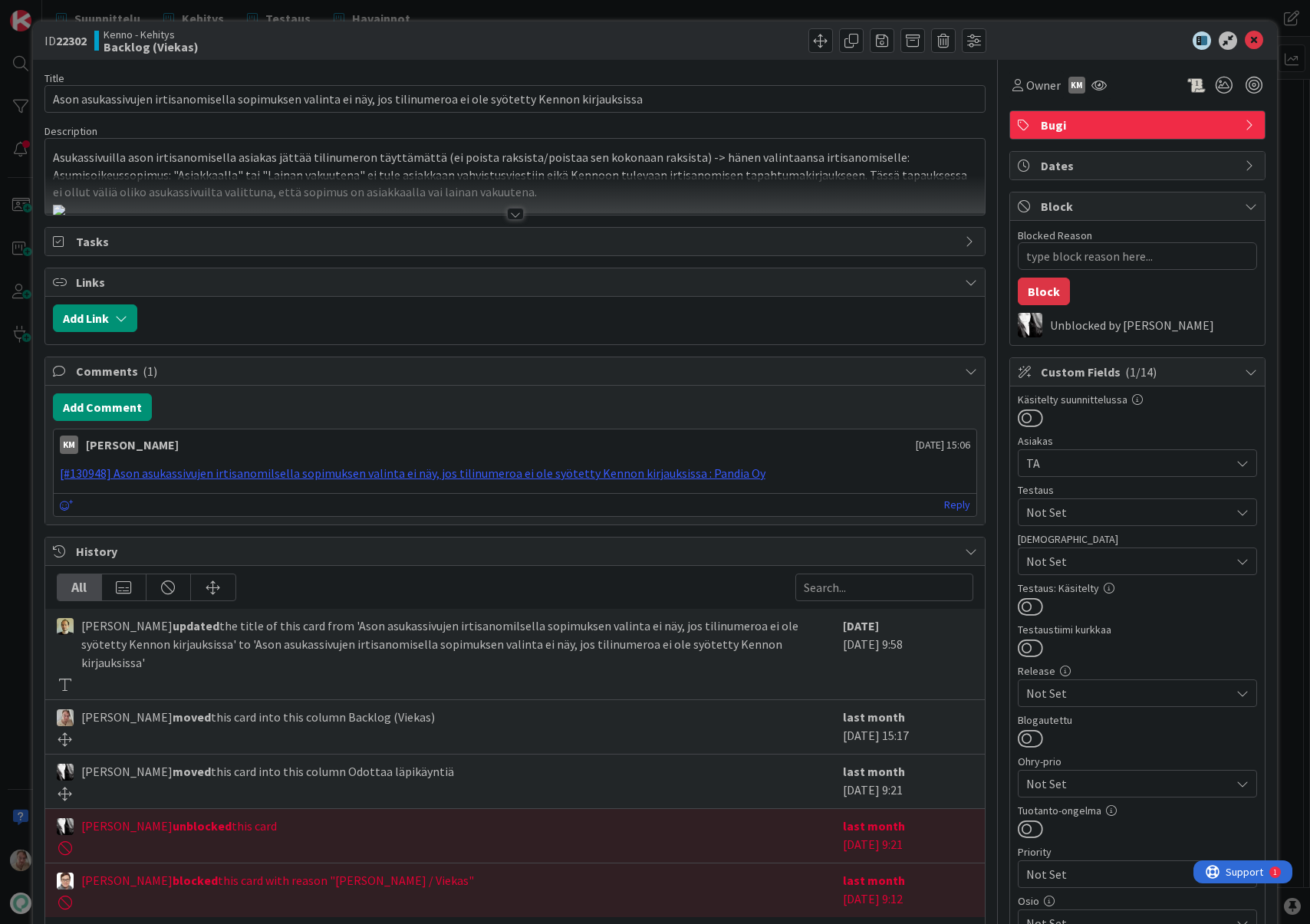
click at [589, 185] on div at bounding box center [515, 195] width 940 height 39
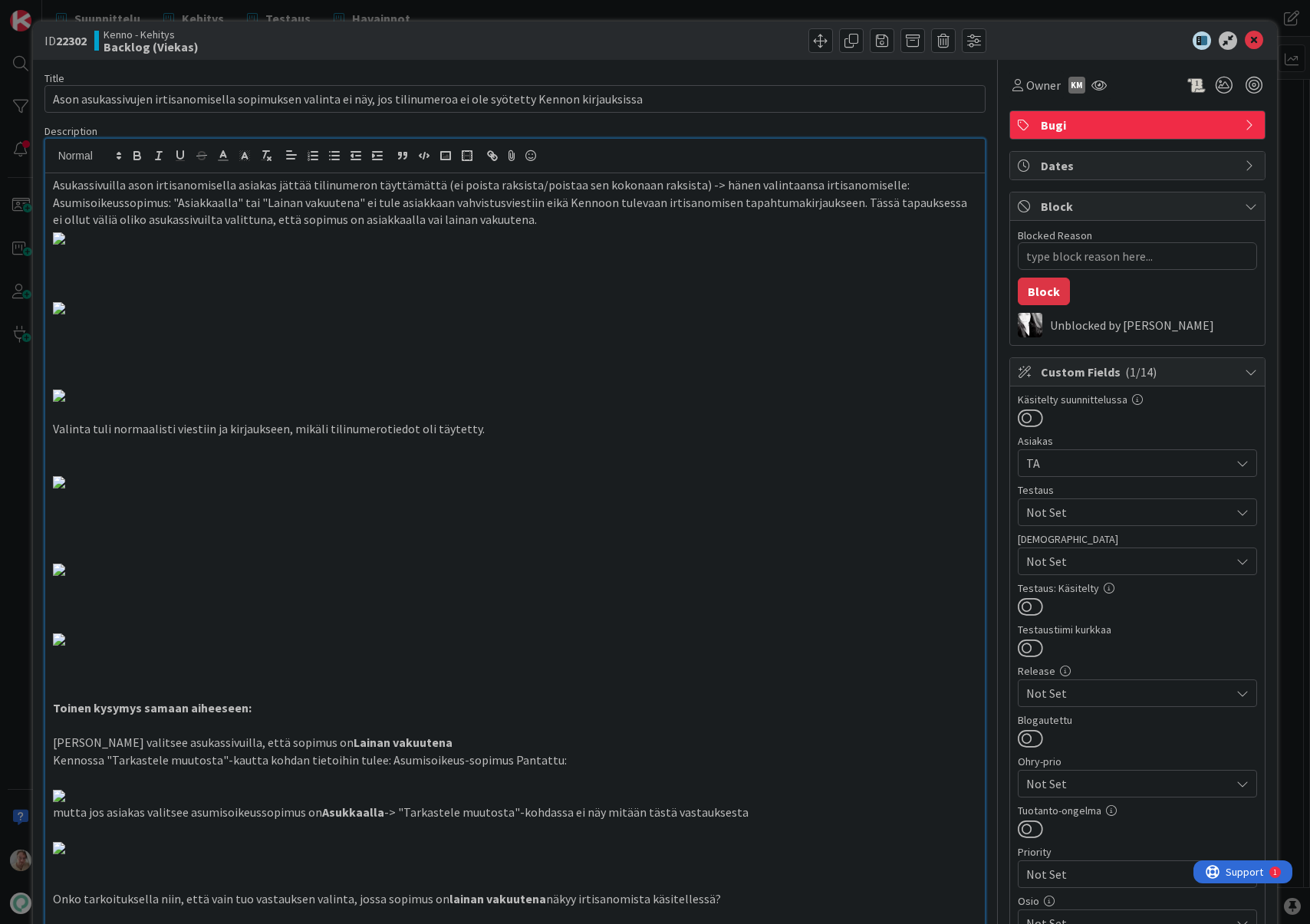
type textarea "x"
click at [1245, 41] on icon at bounding box center [1254, 40] width 19 height 19
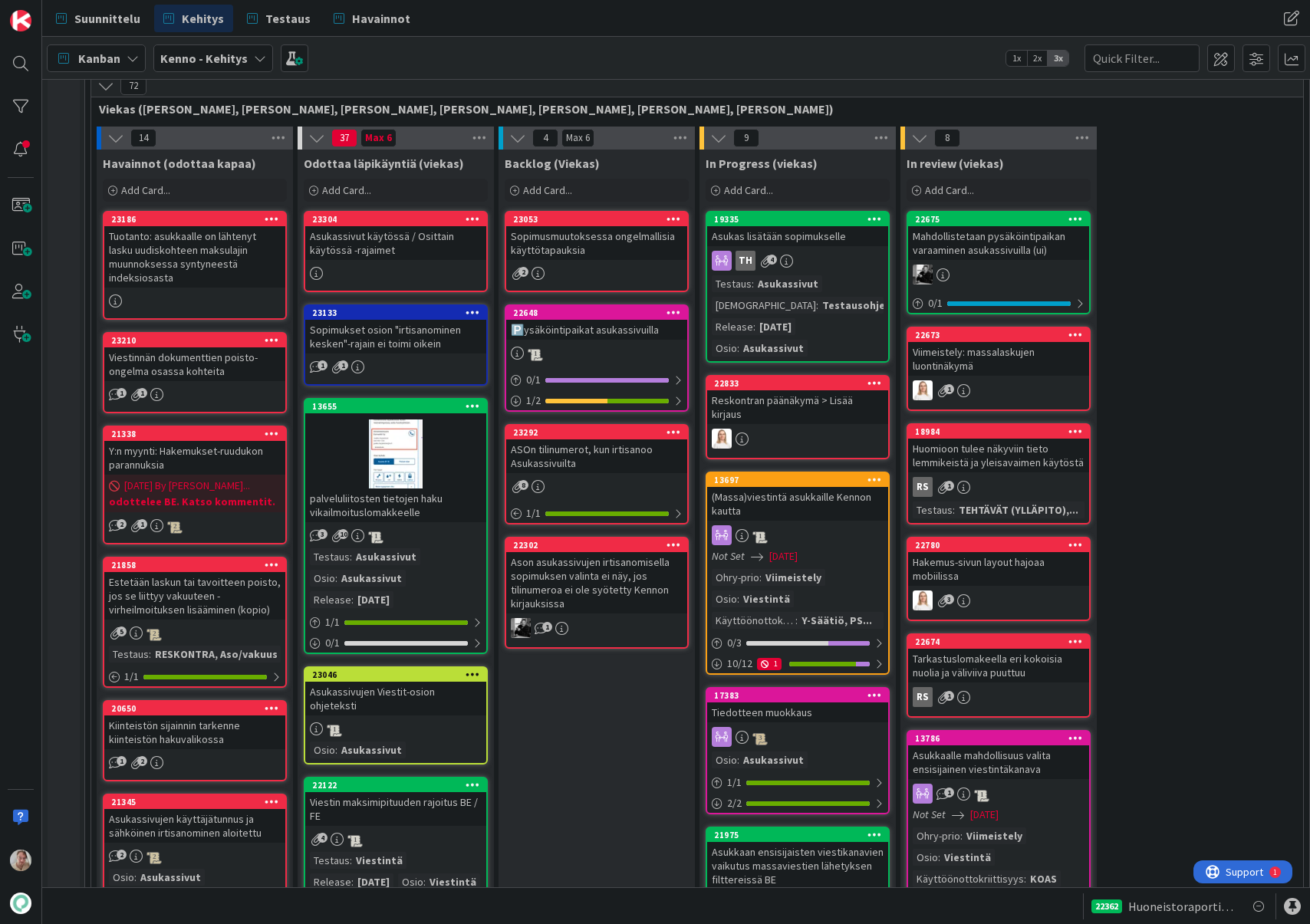
scroll to position [383, 0]
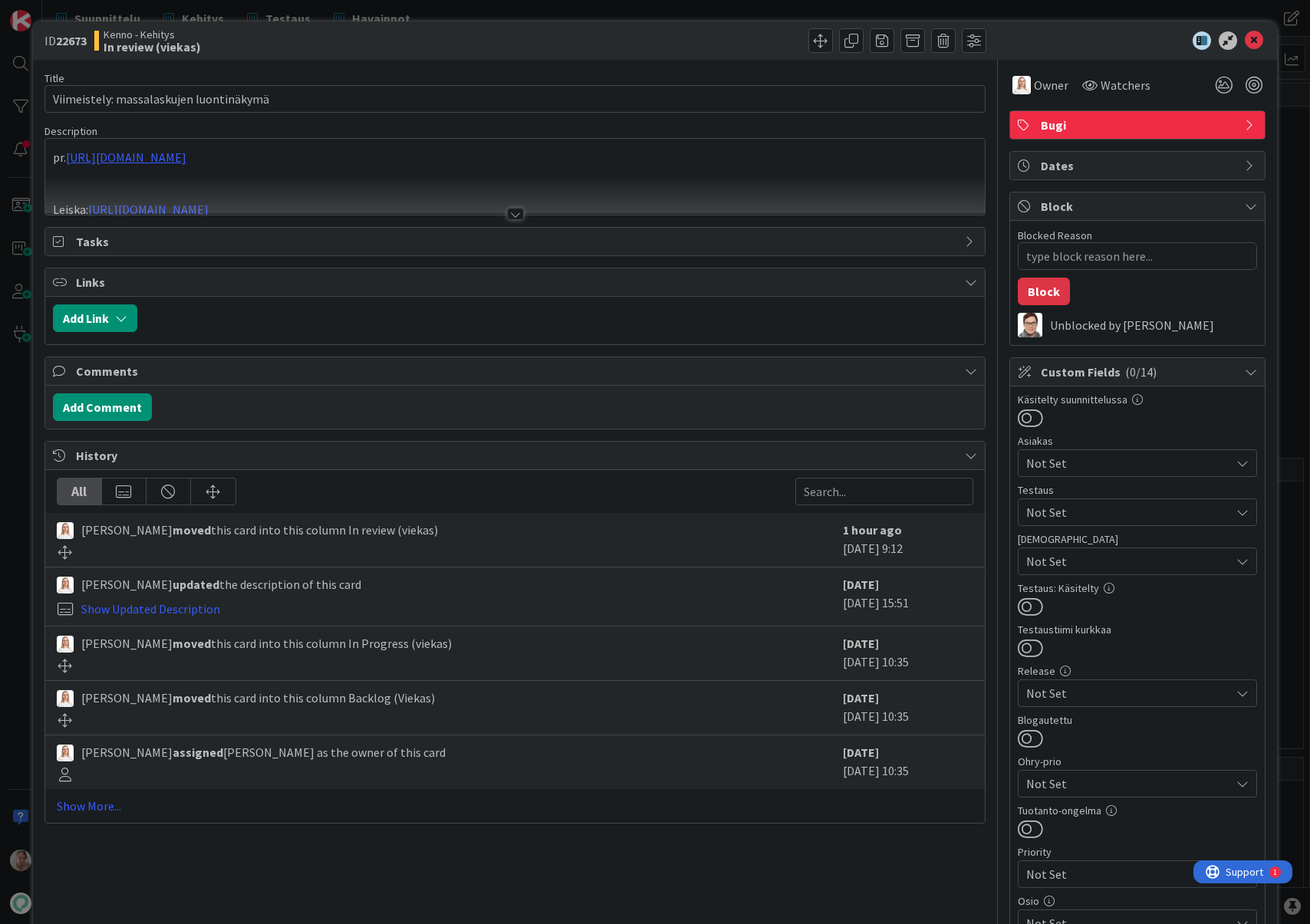
click at [532, 174] on p at bounding box center [515, 176] width 925 height 18
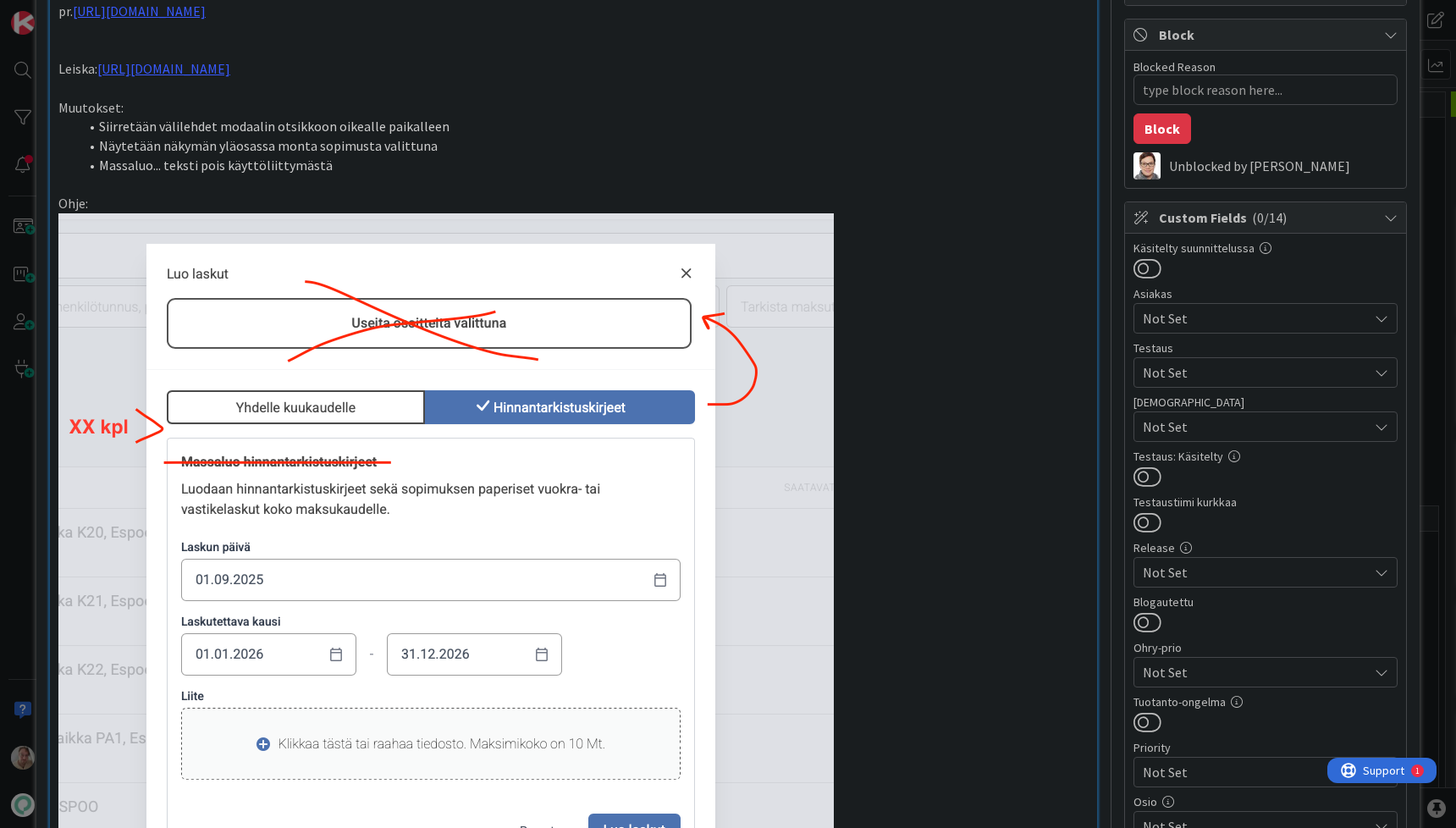
scroll to position [195, 0]
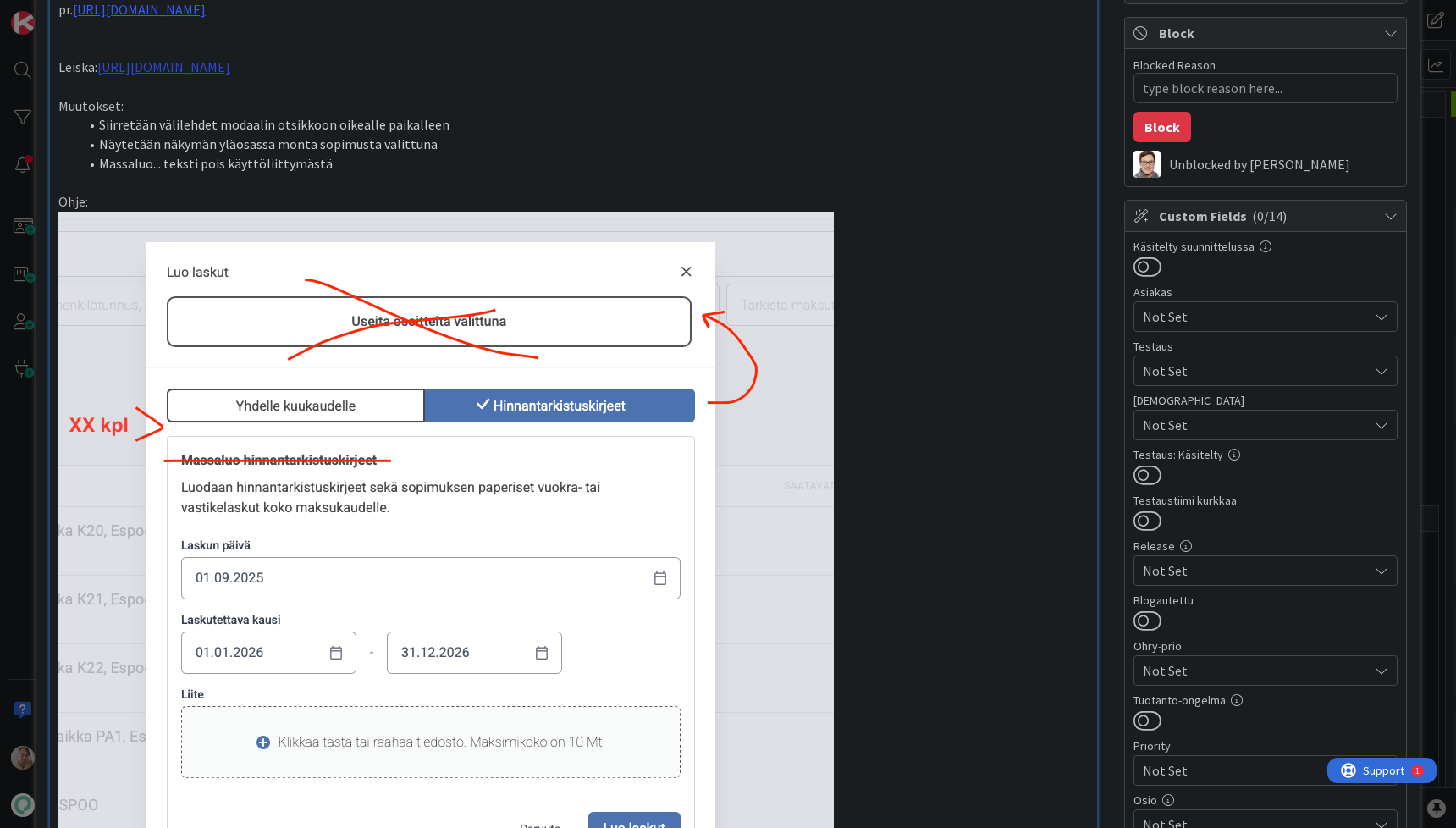
click at [230, 76] on link "https://www.figma.com/proto/s06ePFuGvSFkRRSBp8p43G/Reskontra?page-id=0%3A1&node…" at bounding box center [163, 66] width 133 height 17
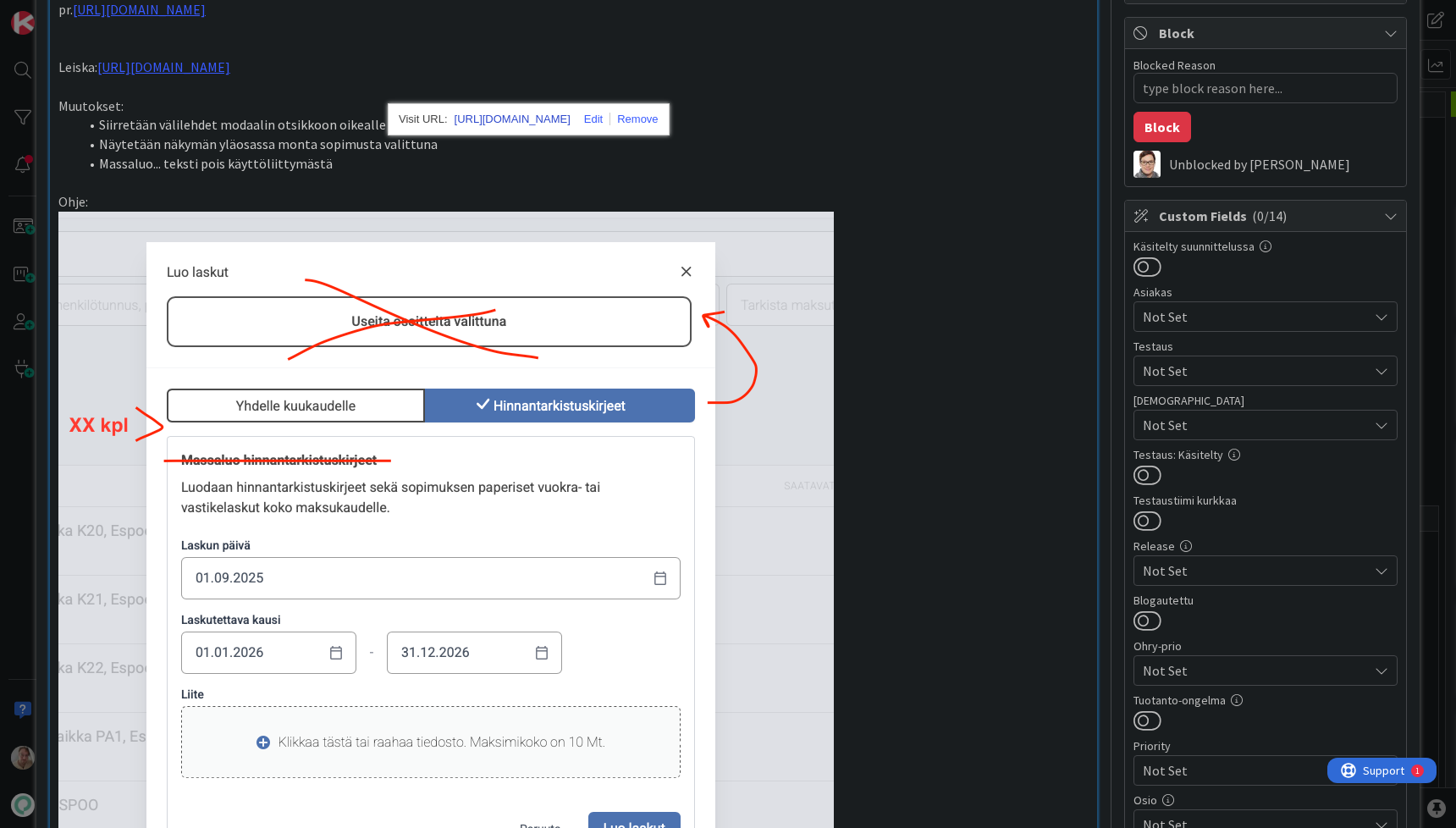
click at [503, 119] on link "https://www.figma.com/proto/s06ePFuGvSFkRRSBp8p43G/Reskontra?content-scaling=fi…" at bounding box center [512, 119] width 116 height 22
type textarea "x"
